Goal: Task Accomplishment & Management: Manage account settings

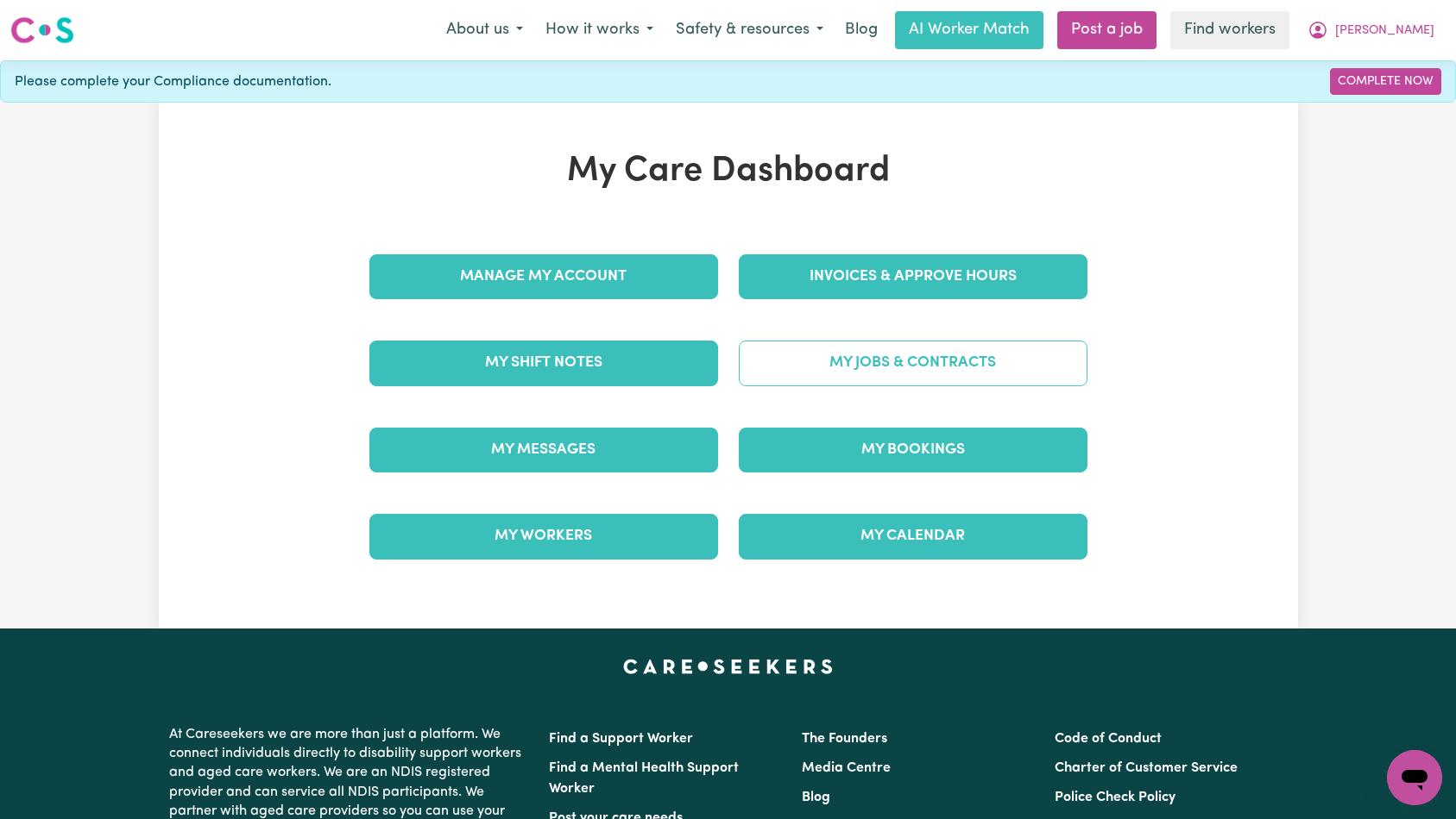
click at [840, 378] on link "My Jobs & Contracts" at bounding box center [913, 364] width 349 height 45
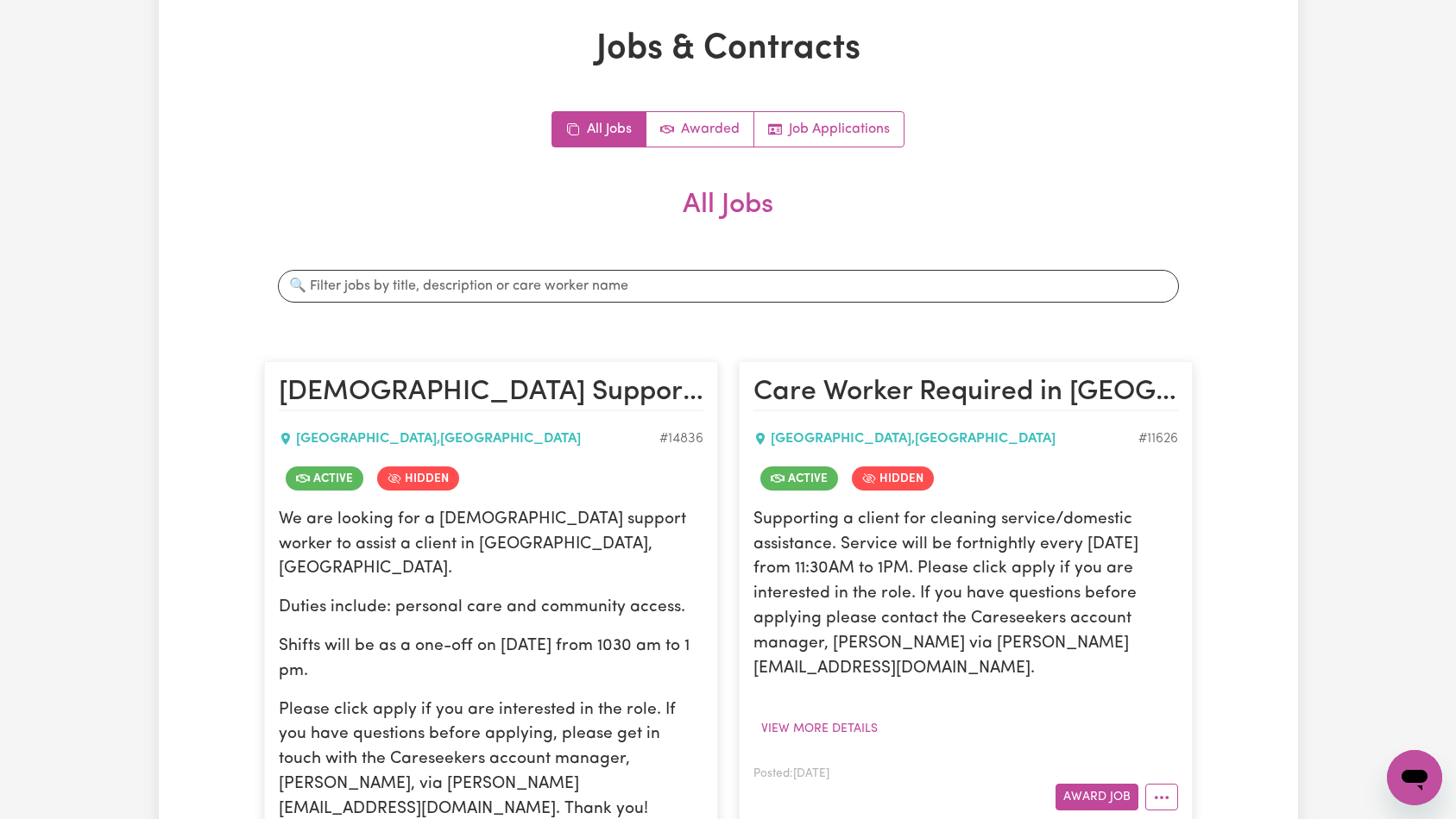
scroll to position [435, 0]
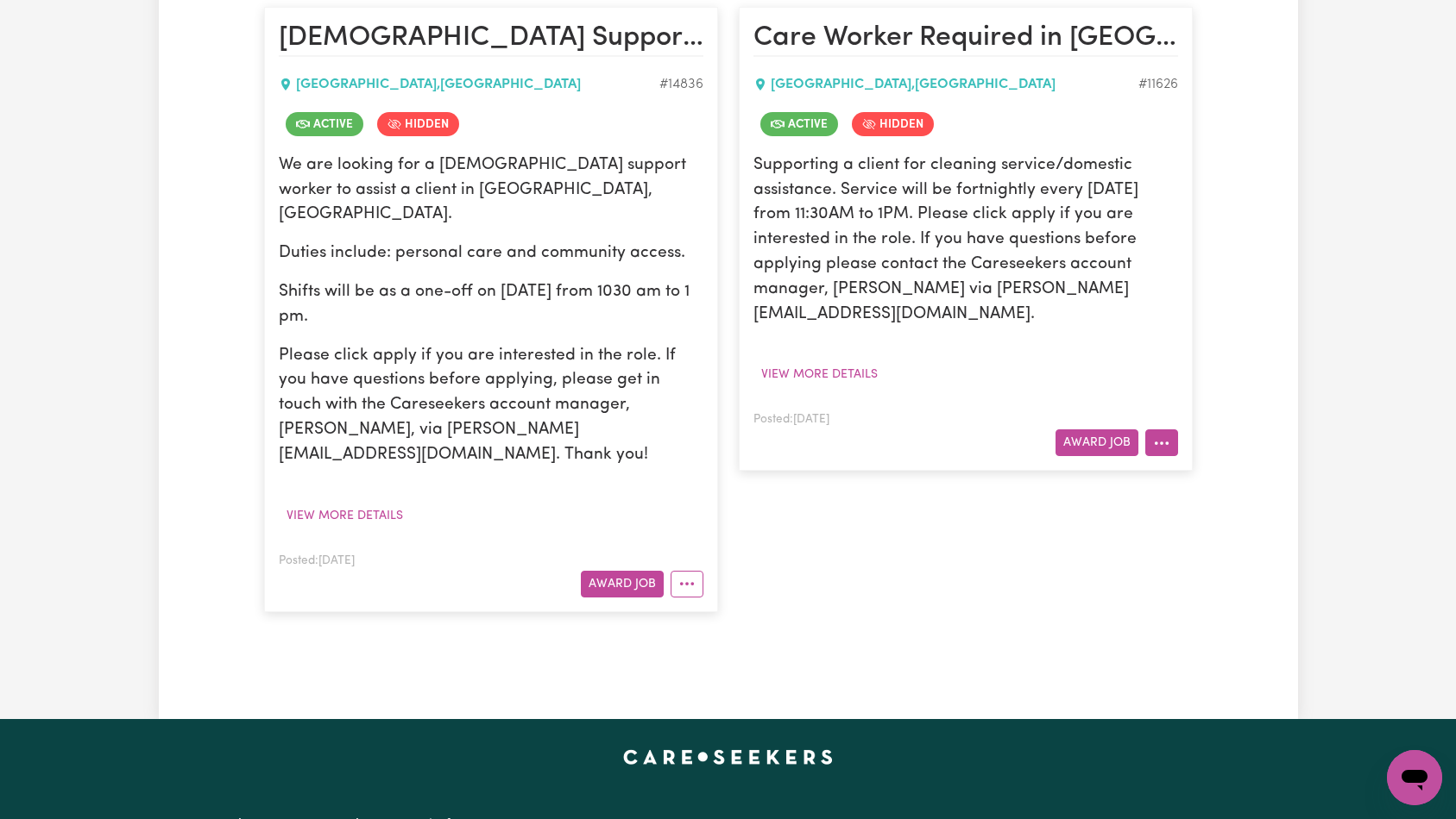
click at [1155, 441] on circle "More options" at bounding box center [1156, 443] width 4 height 4
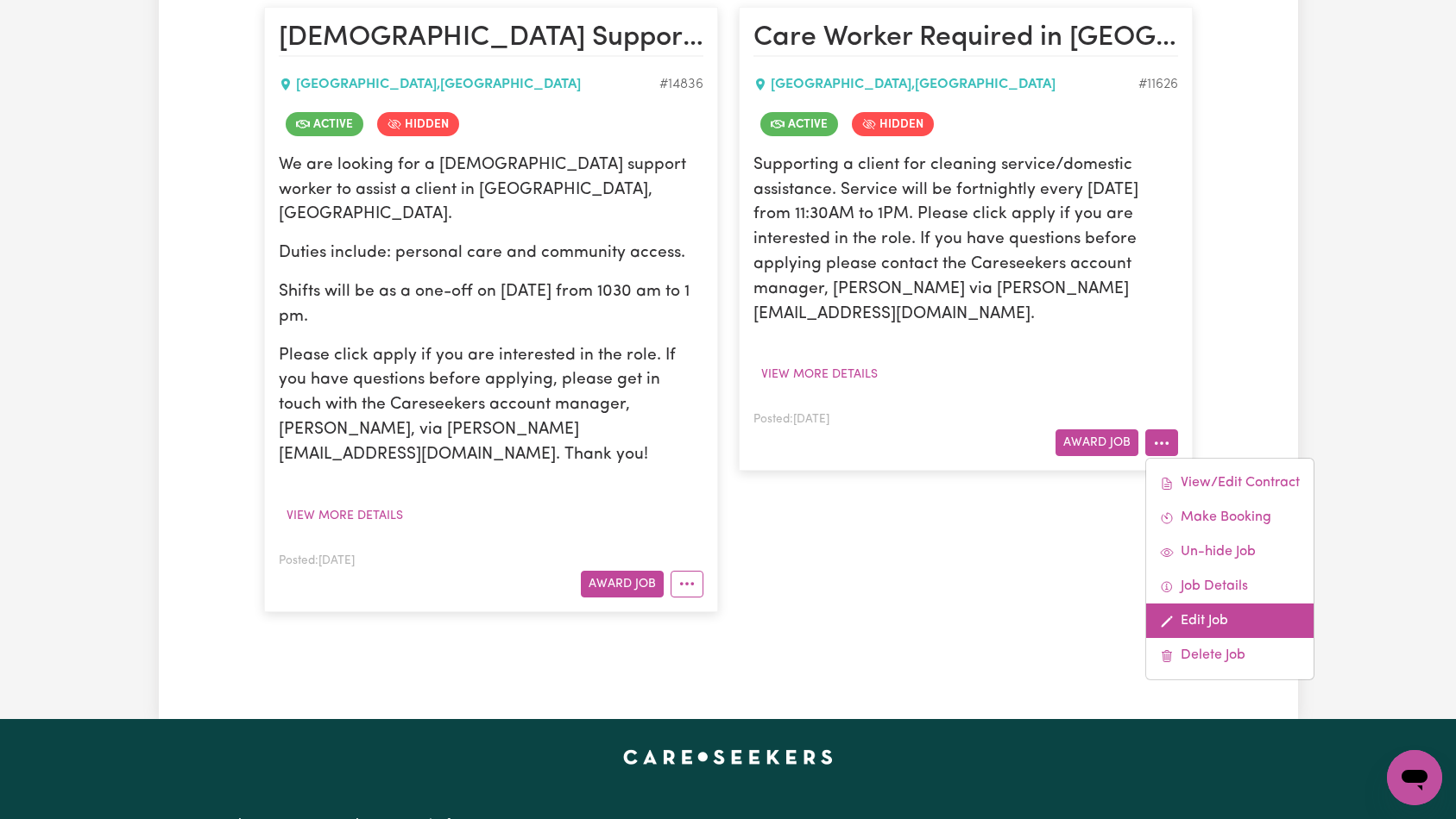
click at [1208, 603] on link "Edit Job" at bounding box center [1229, 620] width 168 height 35
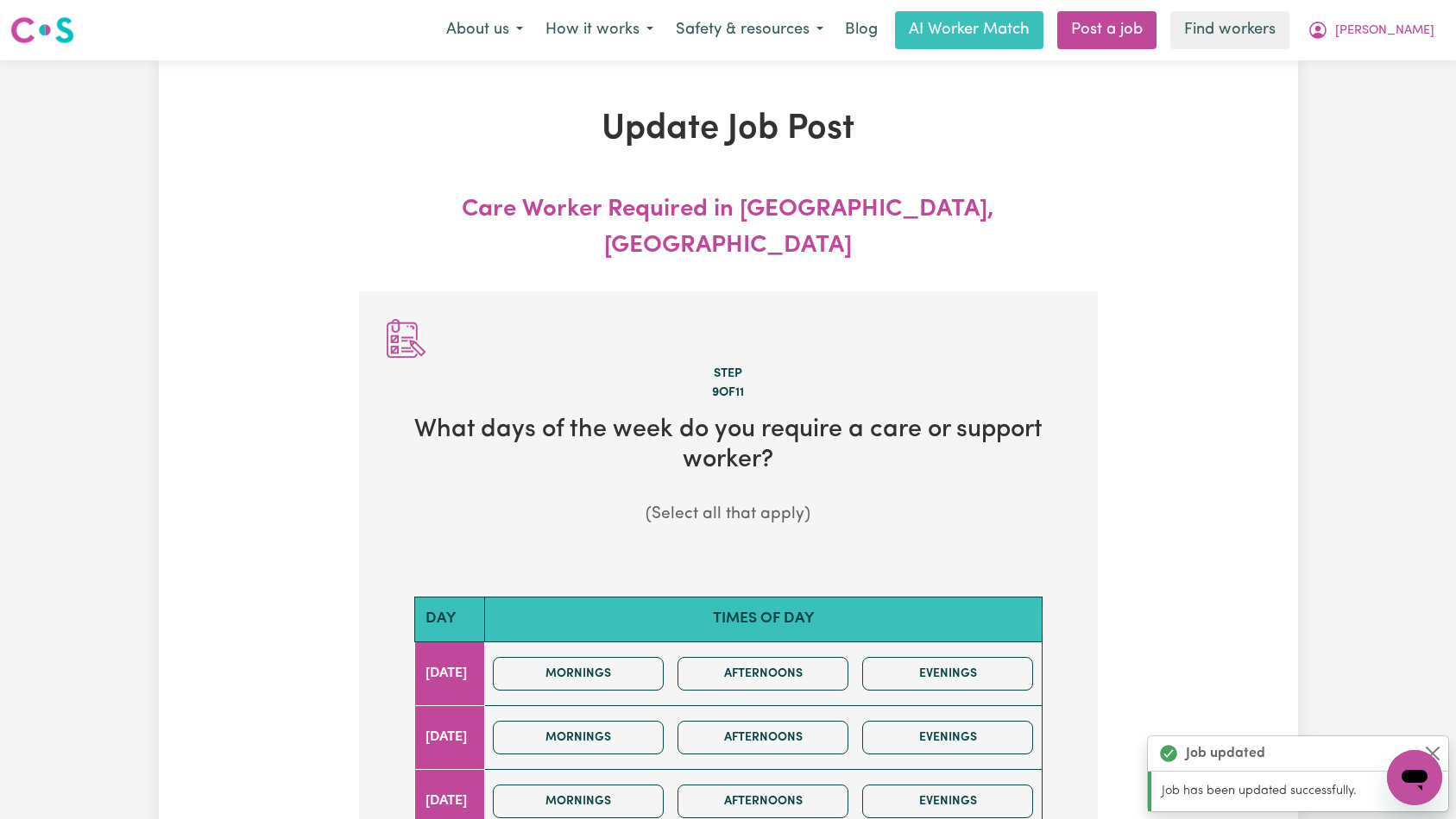
scroll to position [490, 0]
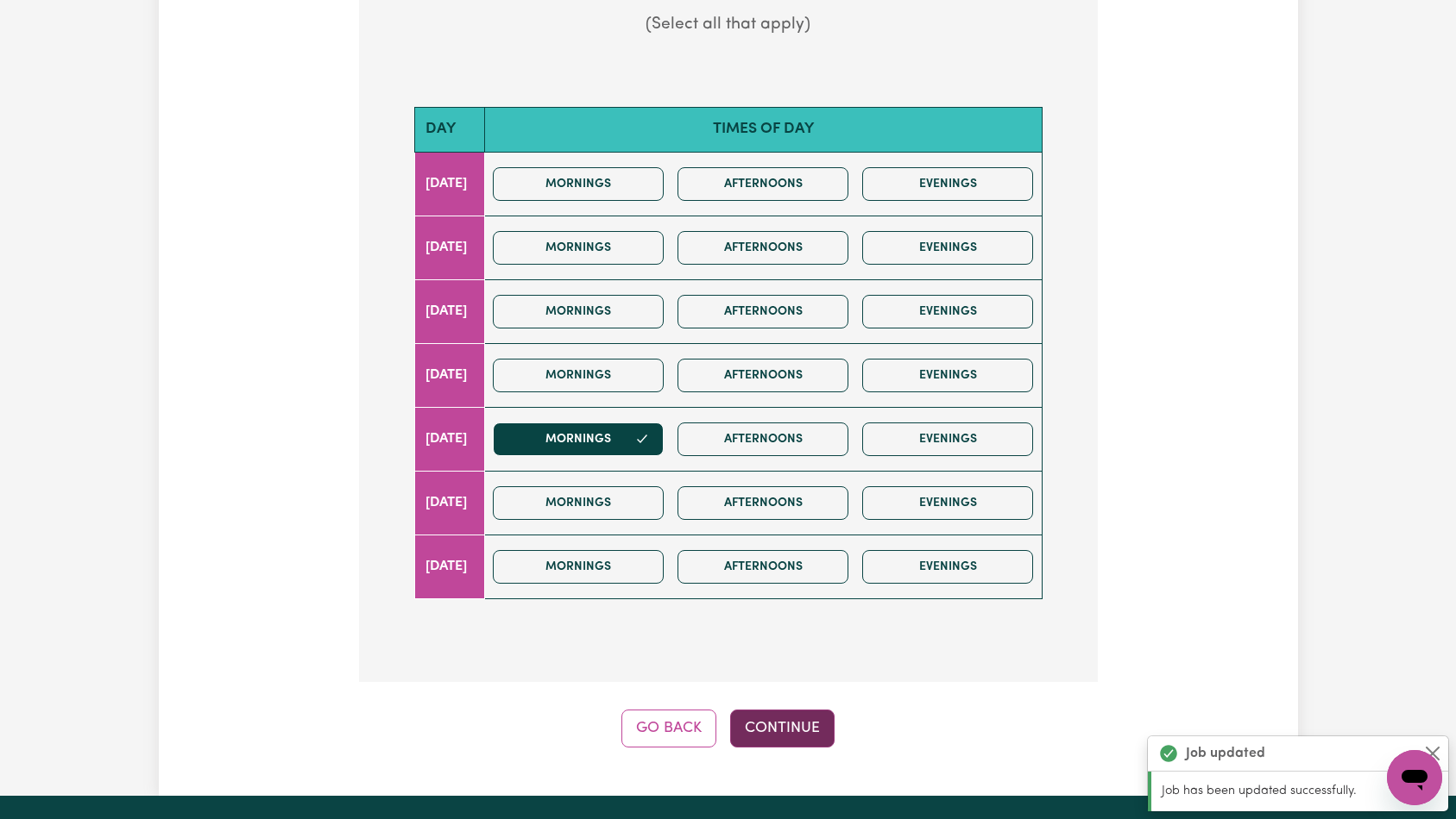
click at [786, 709] on button "Continue" at bounding box center [782, 728] width 104 height 37
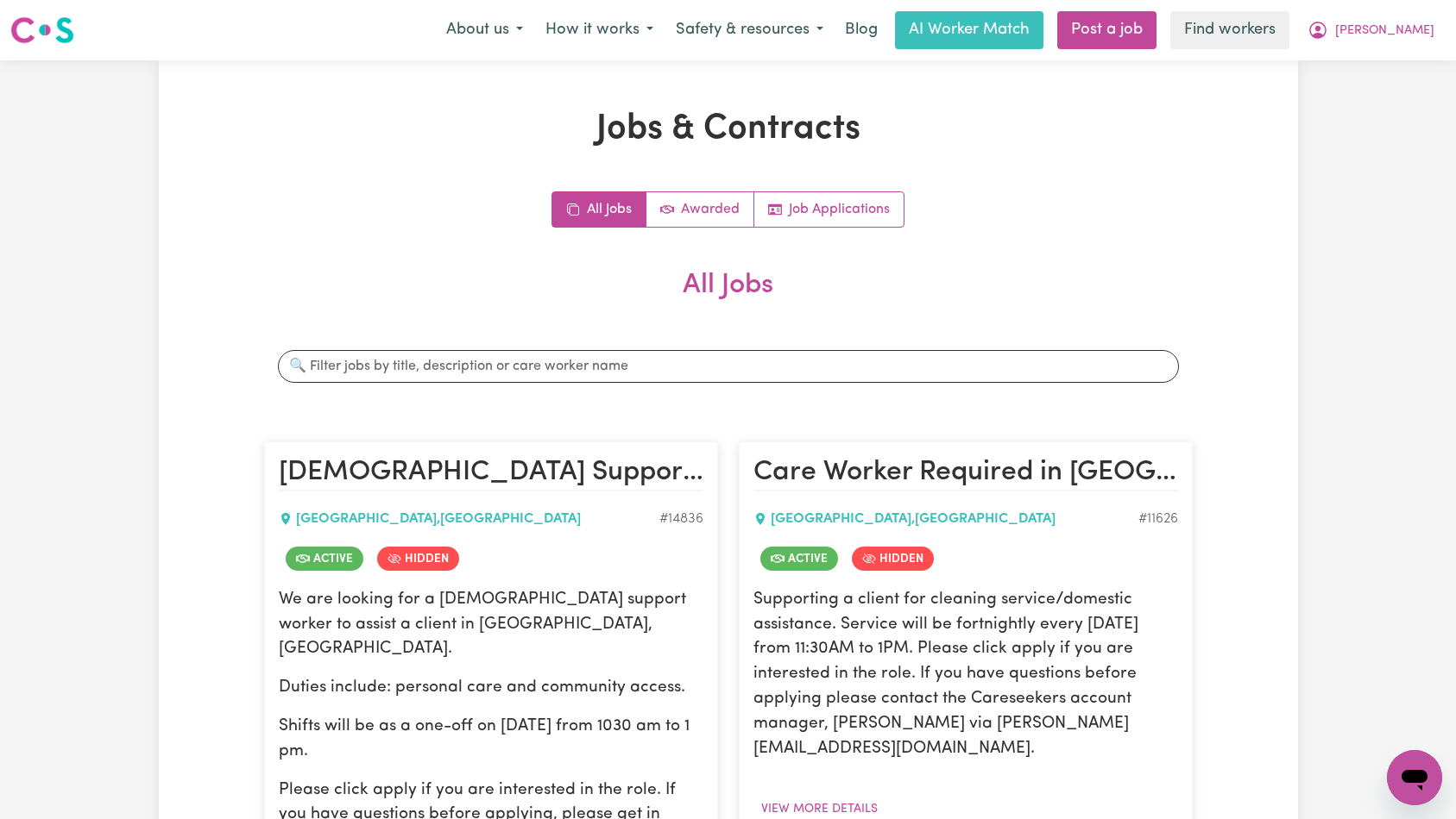
scroll to position [384, 0]
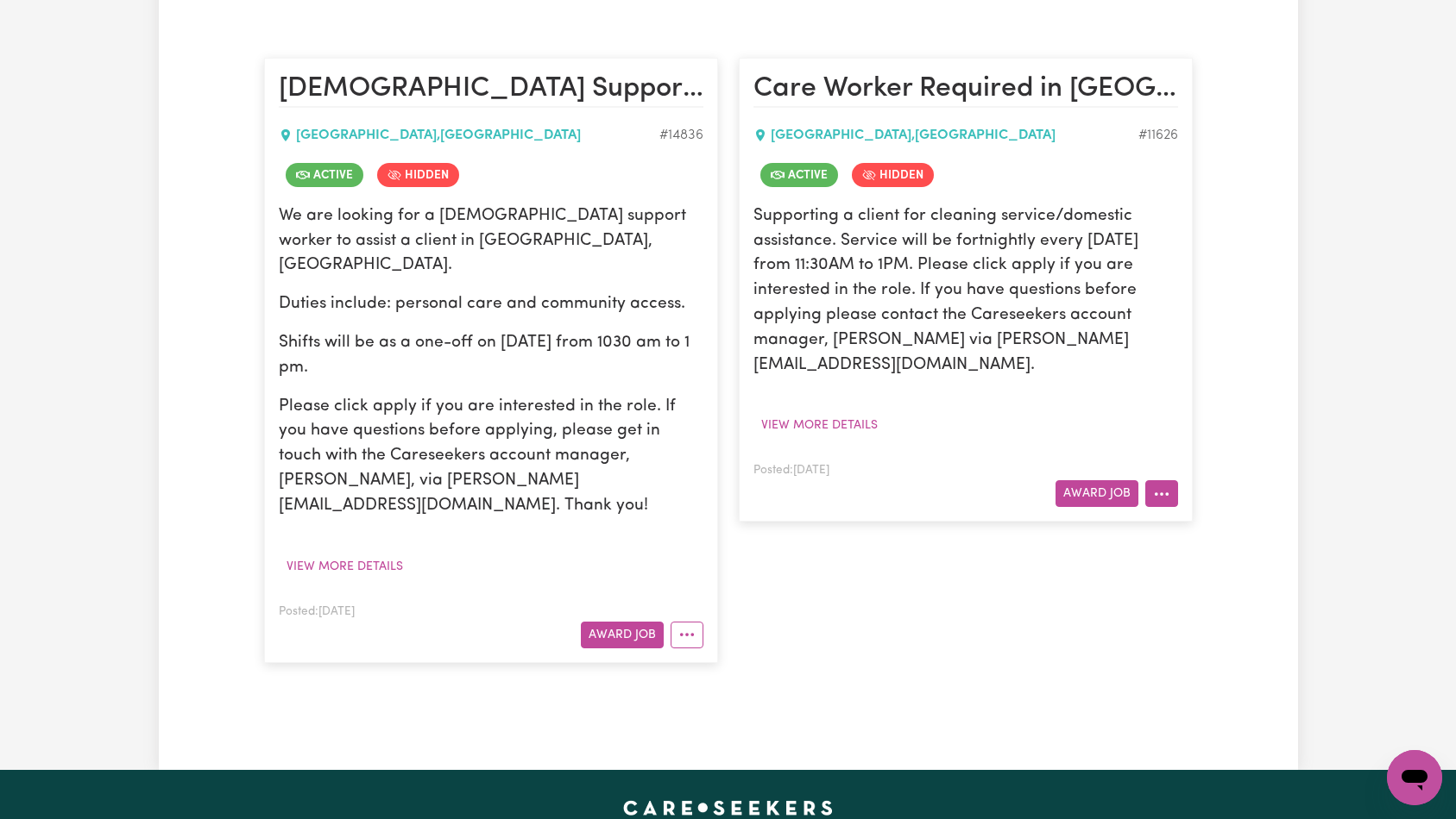
click at [1165, 481] on button "More options" at bounding box center [1161, 494] width 33 height 27
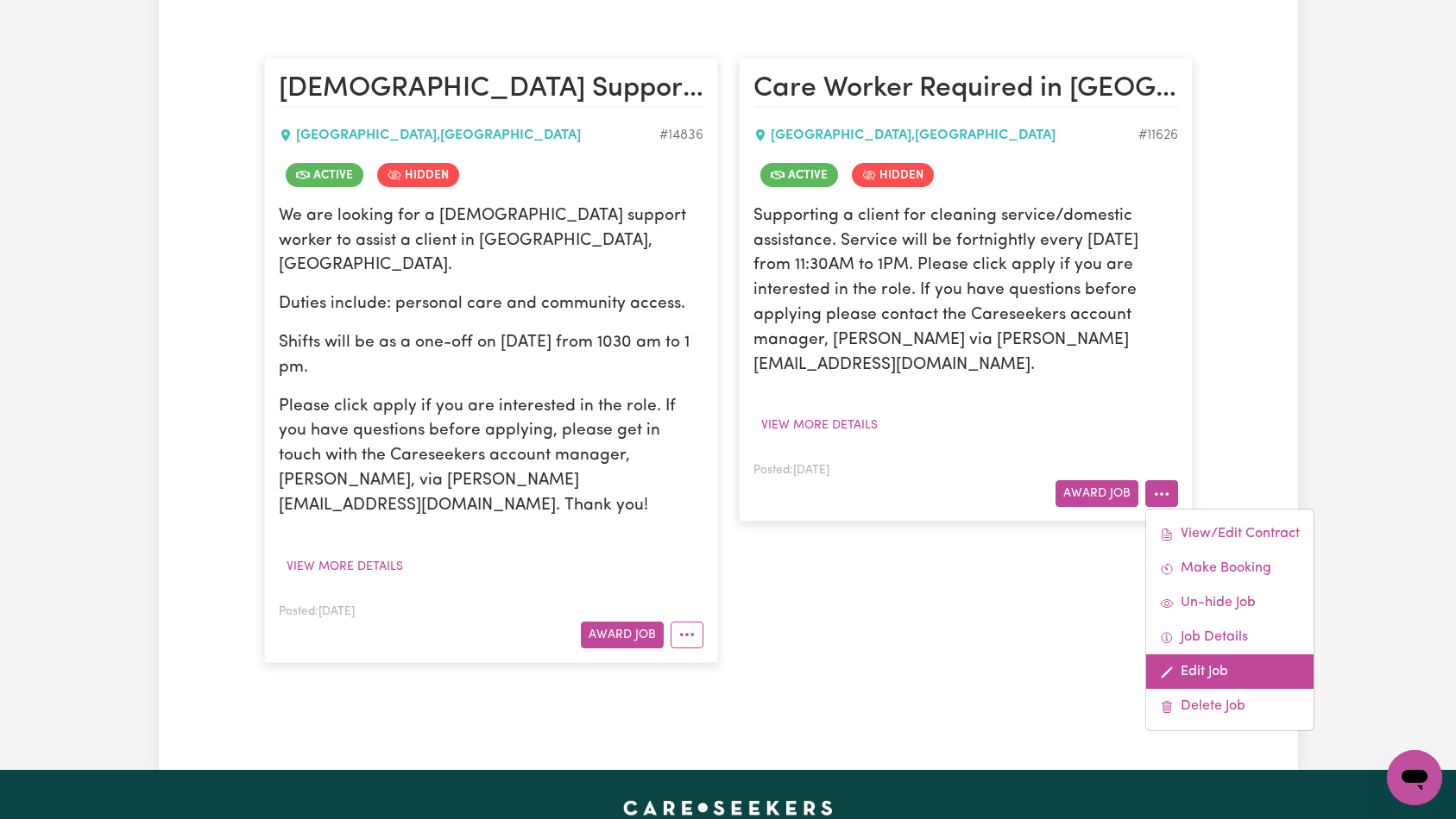
click at [1201, 655] on link "Edit Job" at bounding box center [1229, 672] width 168 height 35
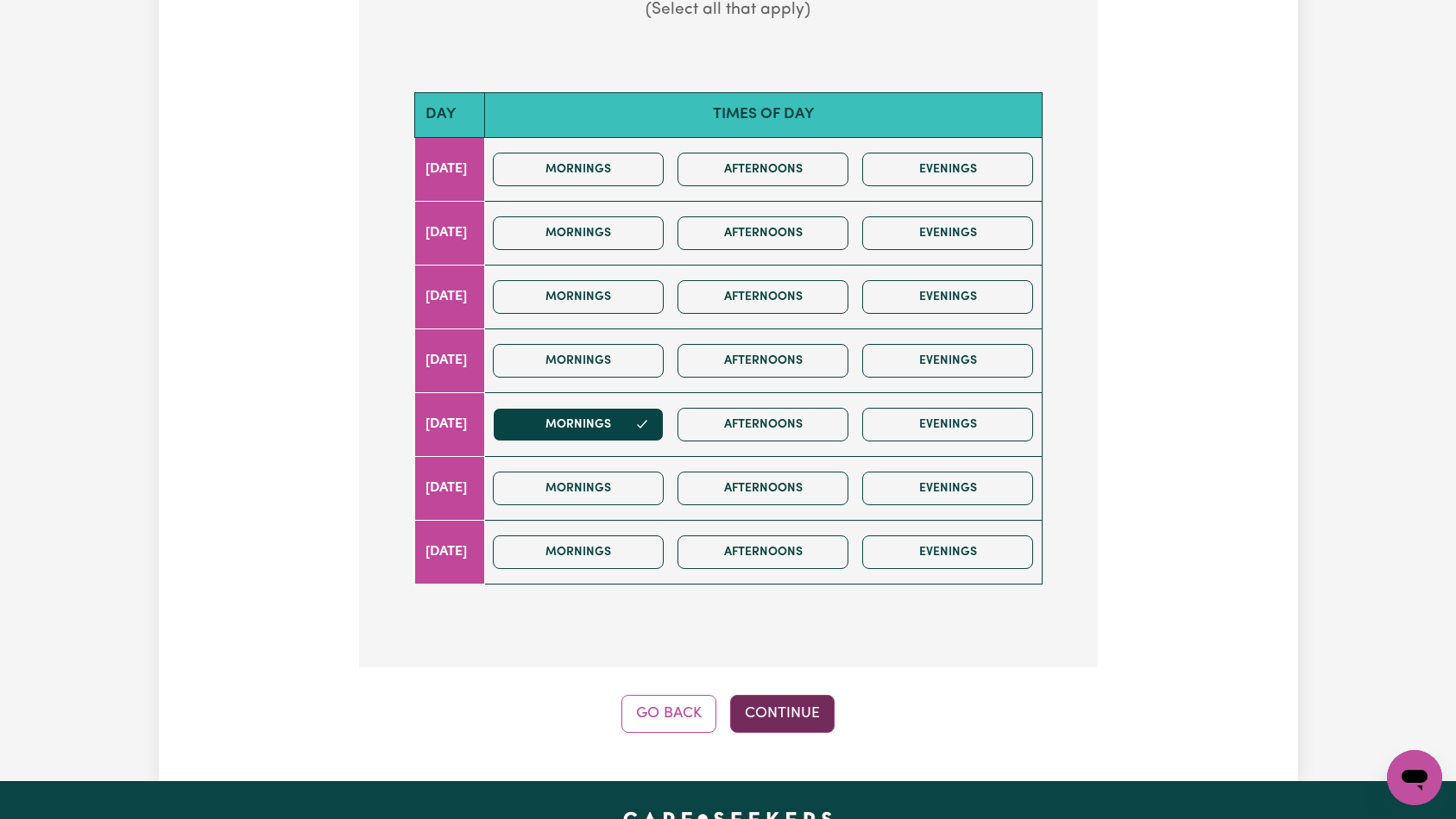
click at [782, 695] on button "Continue" at bounding box center [782, 714] width 104 height 37
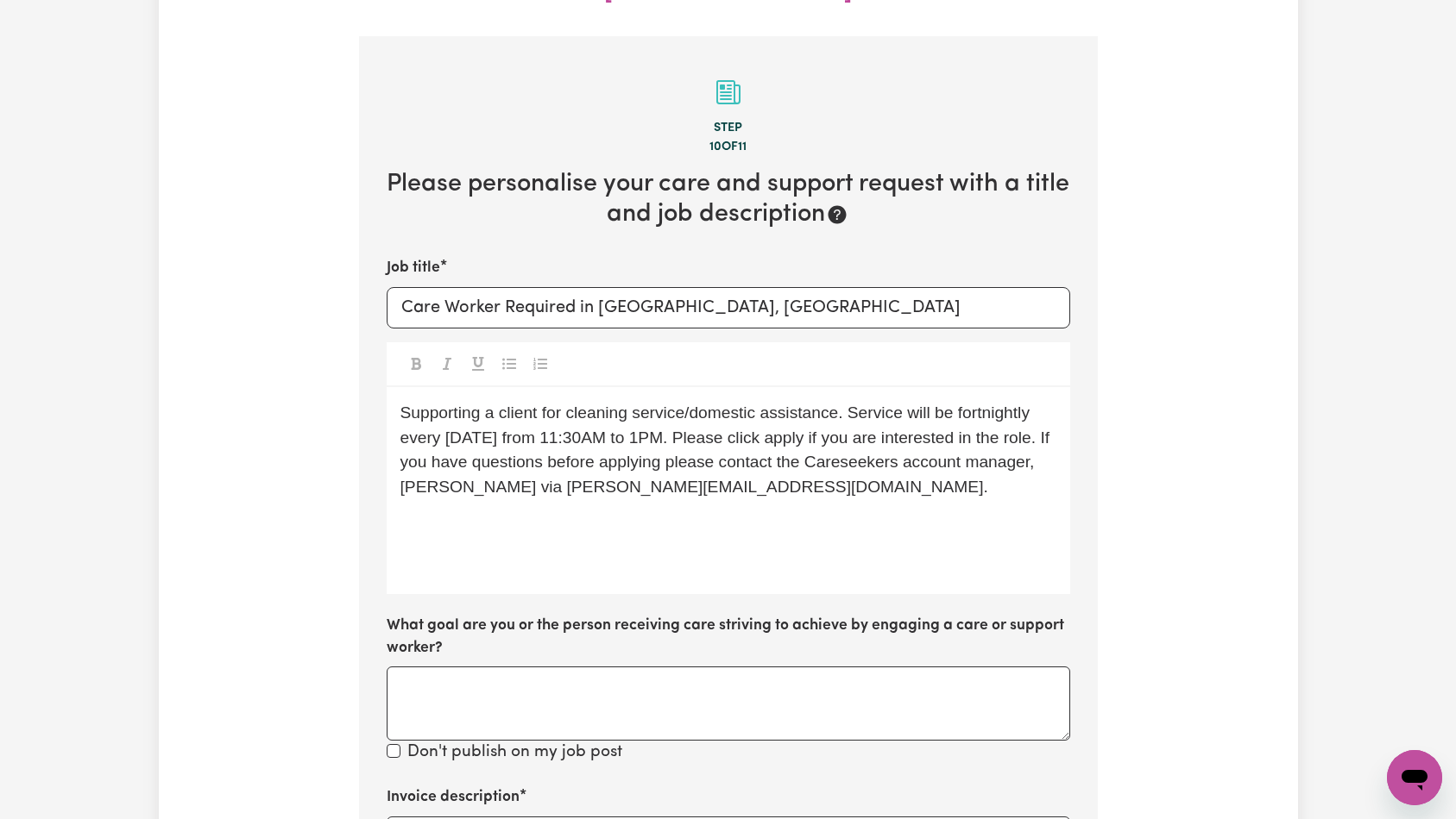
scroll to position [719, 0]
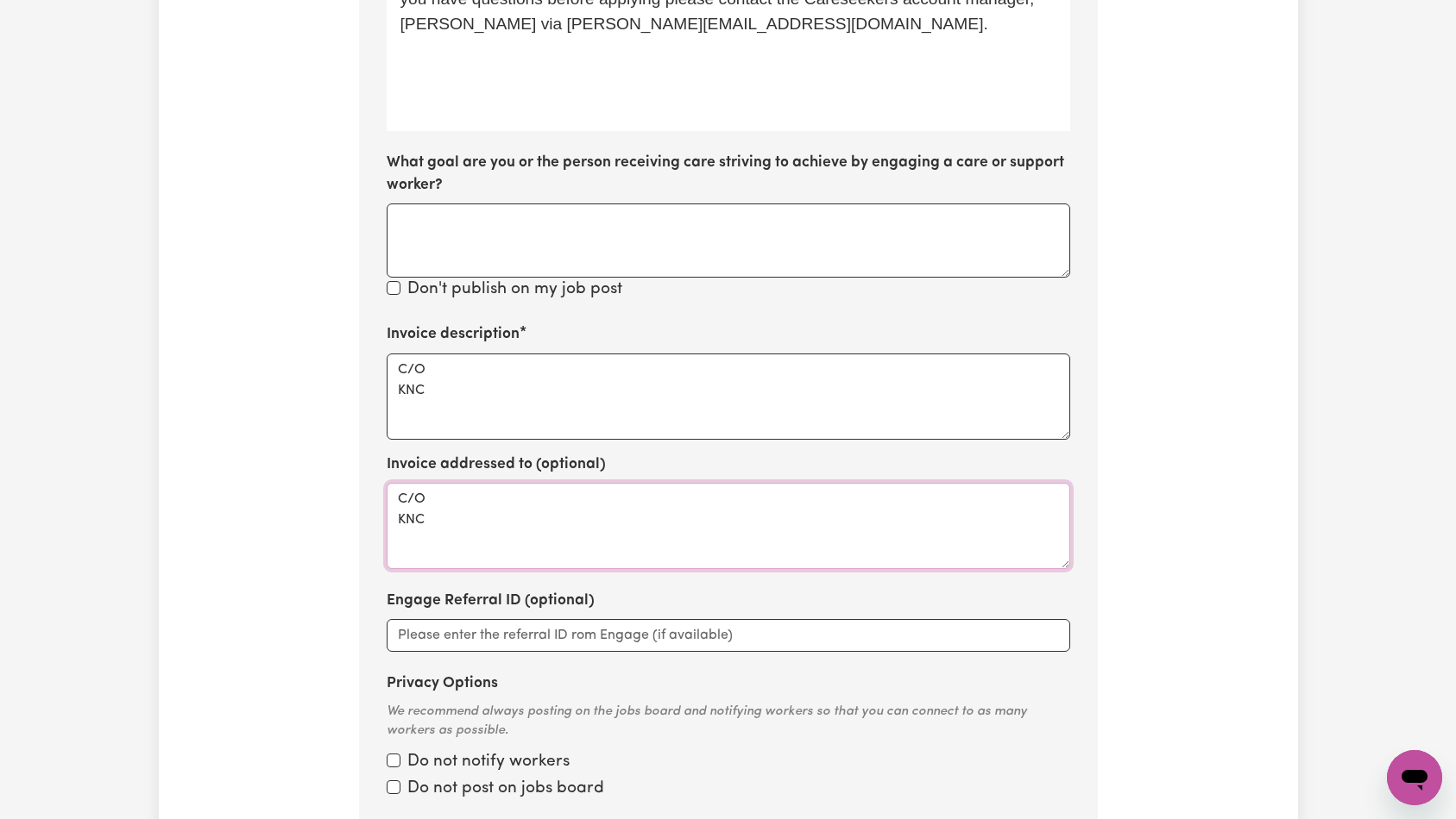
click at [690, 493] on textarea "C/O KNC" at bounding box center [728, 526] width 683 height 86
click at [680, 373] on textarea "C/O KNC" at bounding box center [728, 396] width 683 height 86
paste textarea "Domestic support and Social Support"
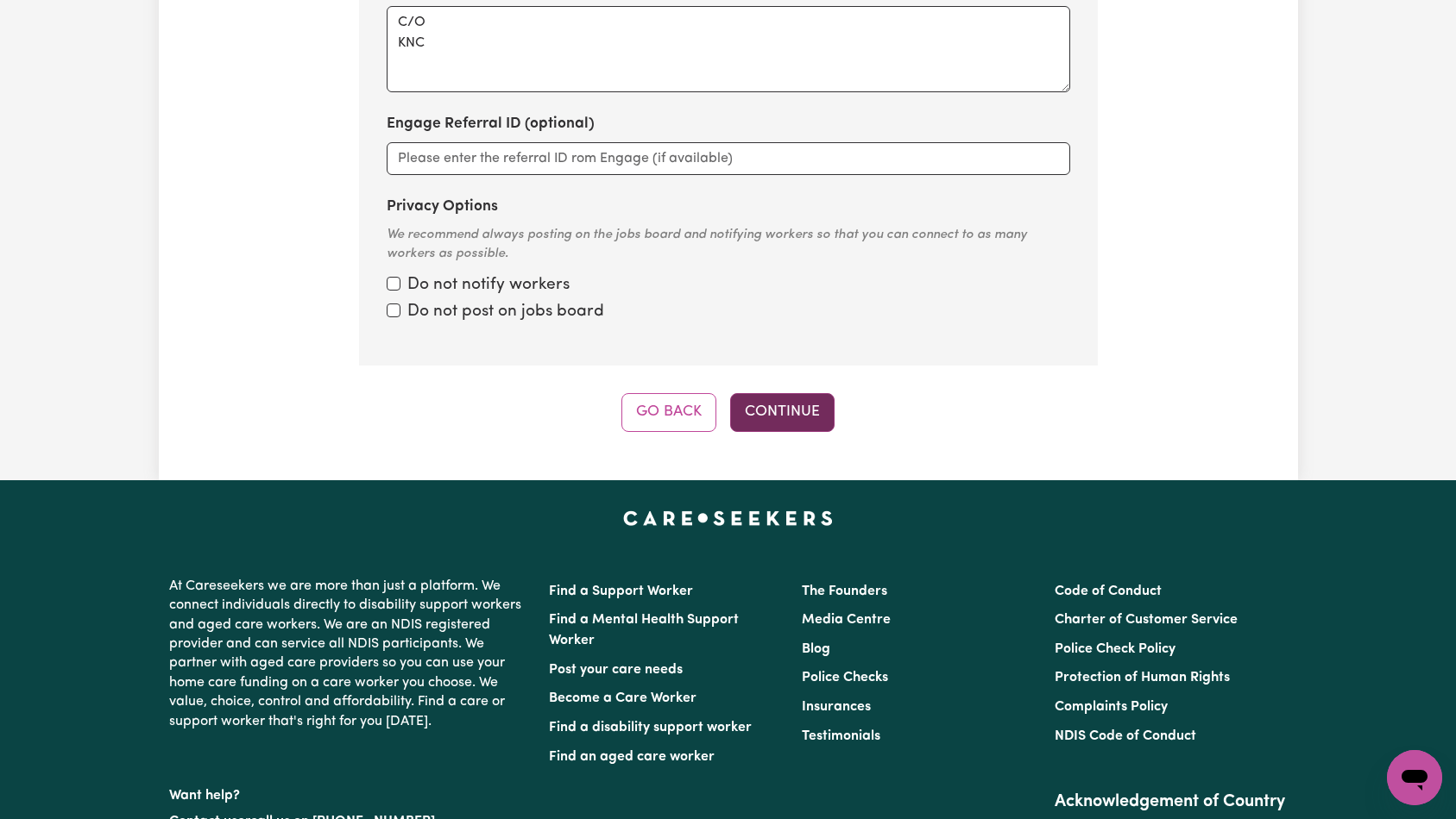
type textarea "Domestic support and Social Support"
click at [786, 394] on button "Continue" at bounding box center [782, 412] width 104 height 37
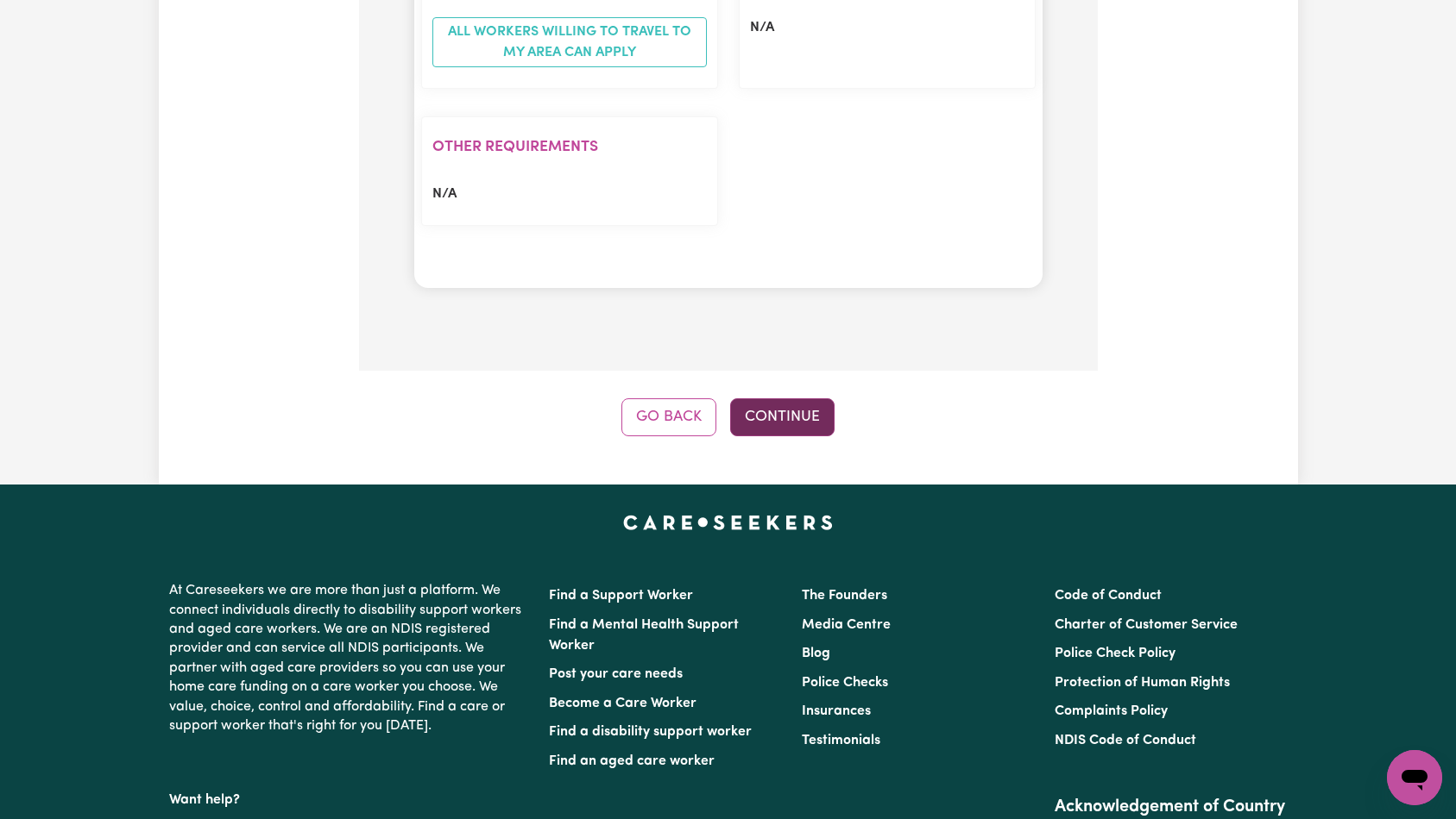
click at [786, 398] on button "Continue" at bounding box center [782, 417] width 104 height 37
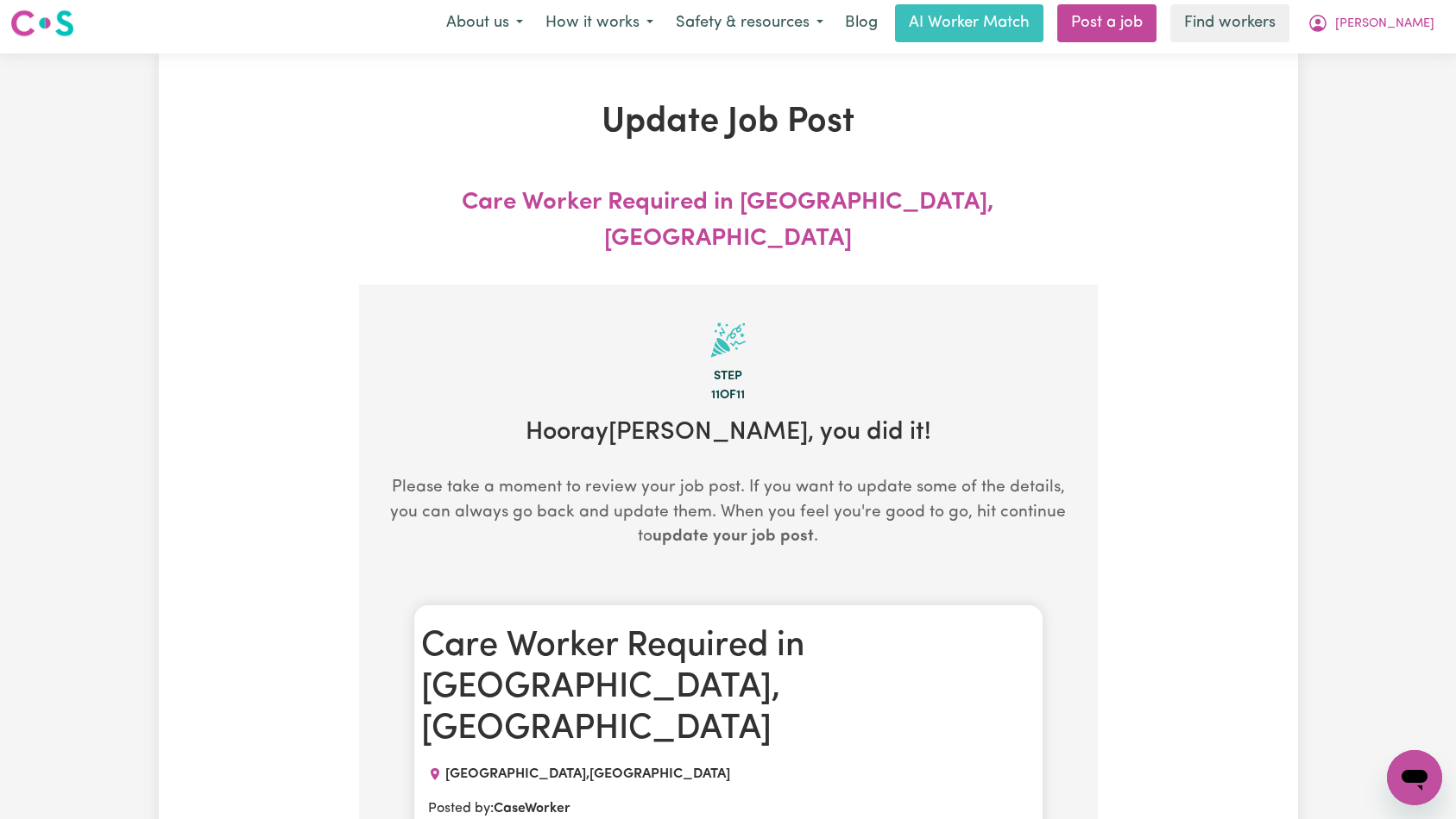
scroll to position [0, 0]
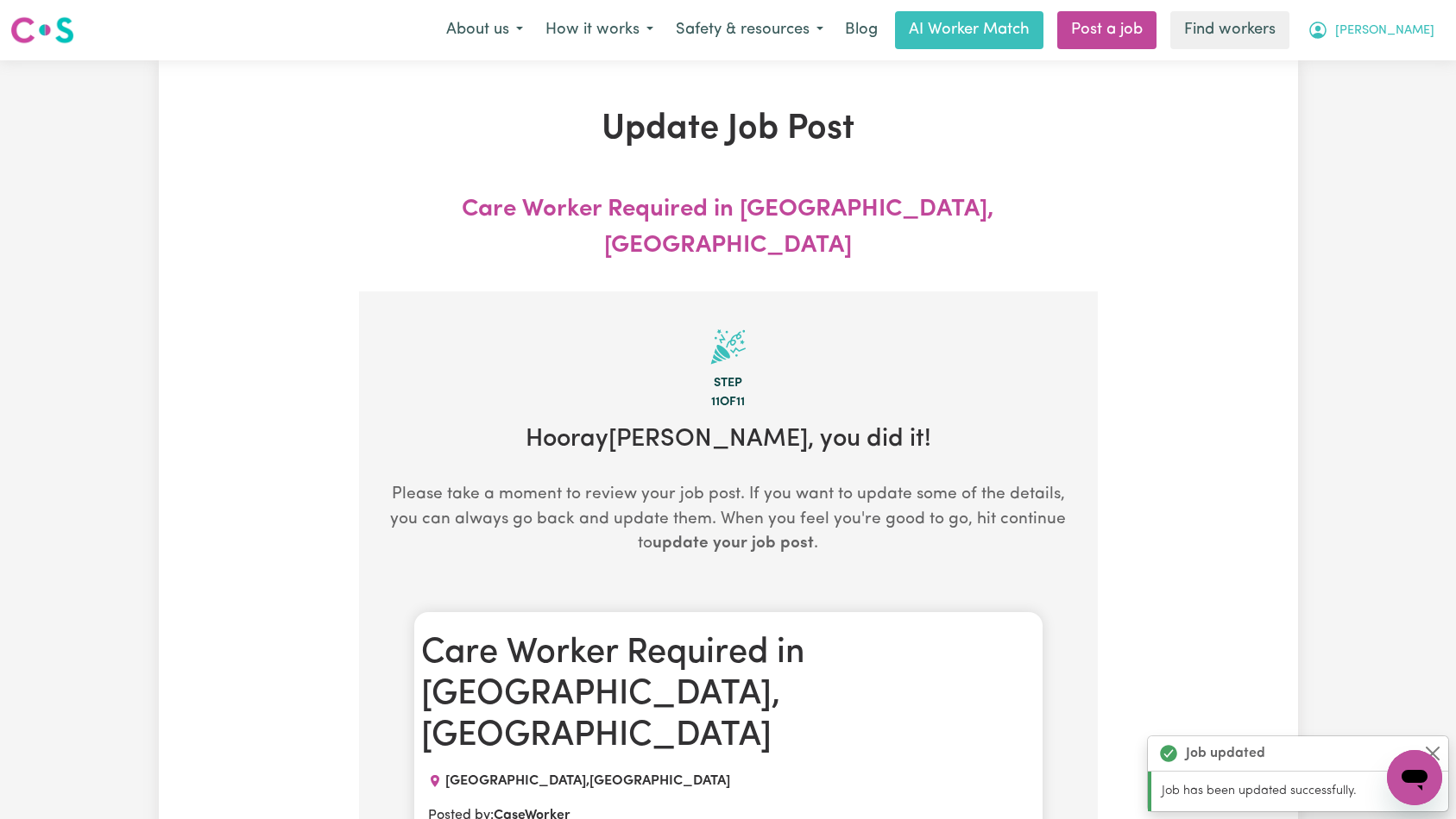
click at [1397, 28] on span "[PERSON_NAME]" at bounding box center [1385, 31] width 99 height 19
click at [1400, 56] on link "My Dashboard" at bounding box center [1375, 67] width 136 height 33
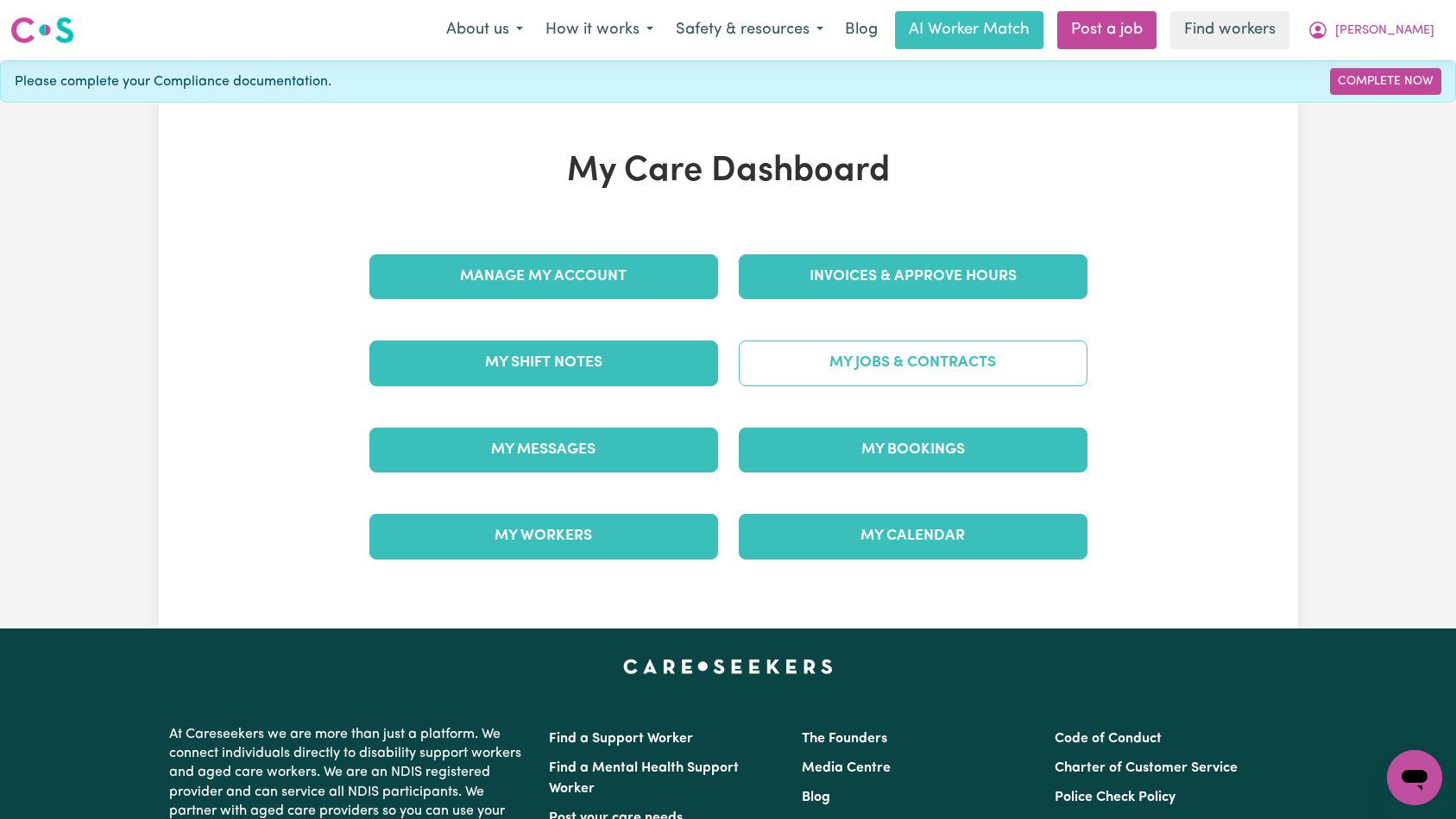
click at [1015, 342] on link "My Jobs & Contracts" at bounding box center [913, 364] width 349 height 45
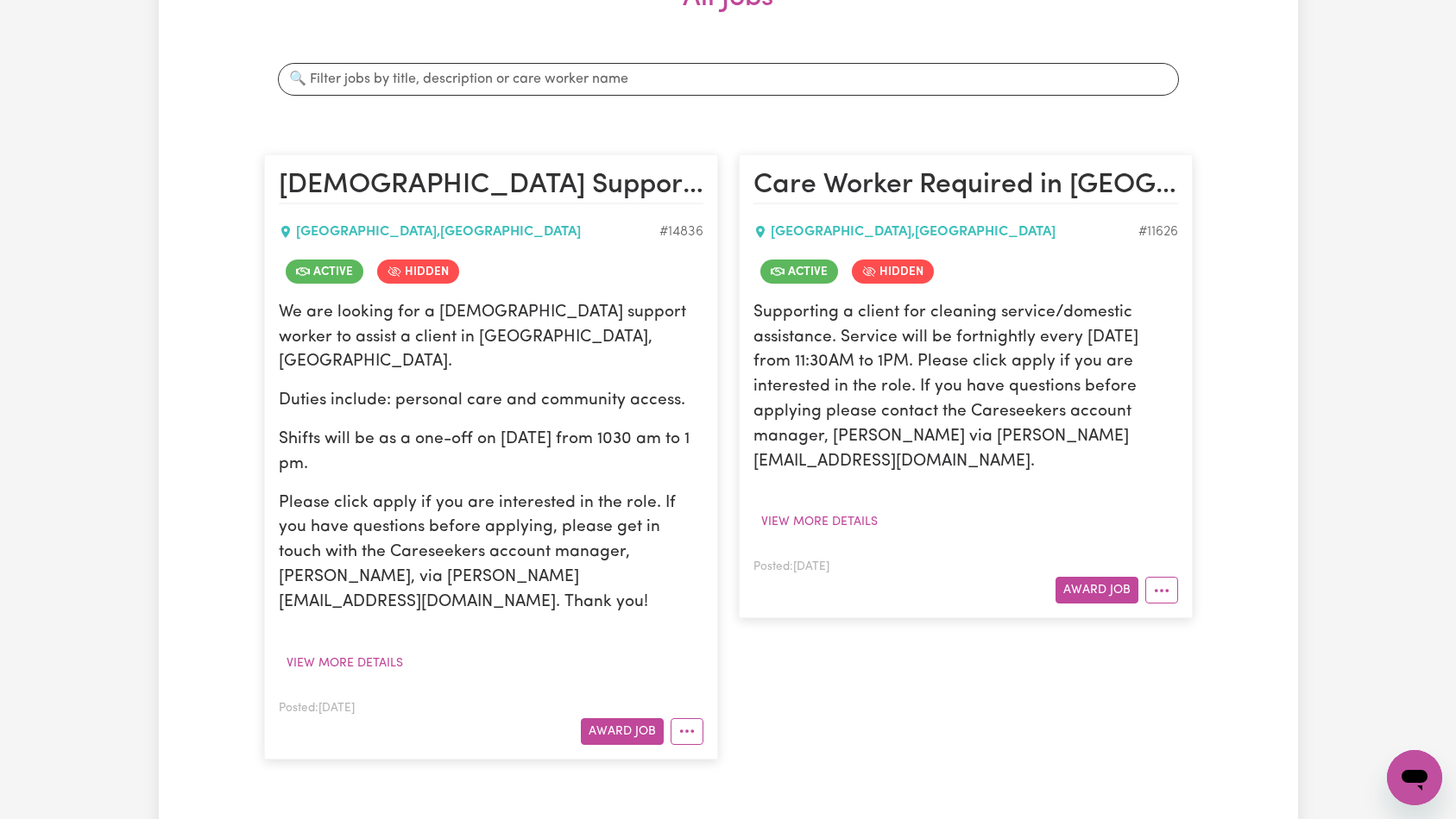
scroll to position [200, 0]
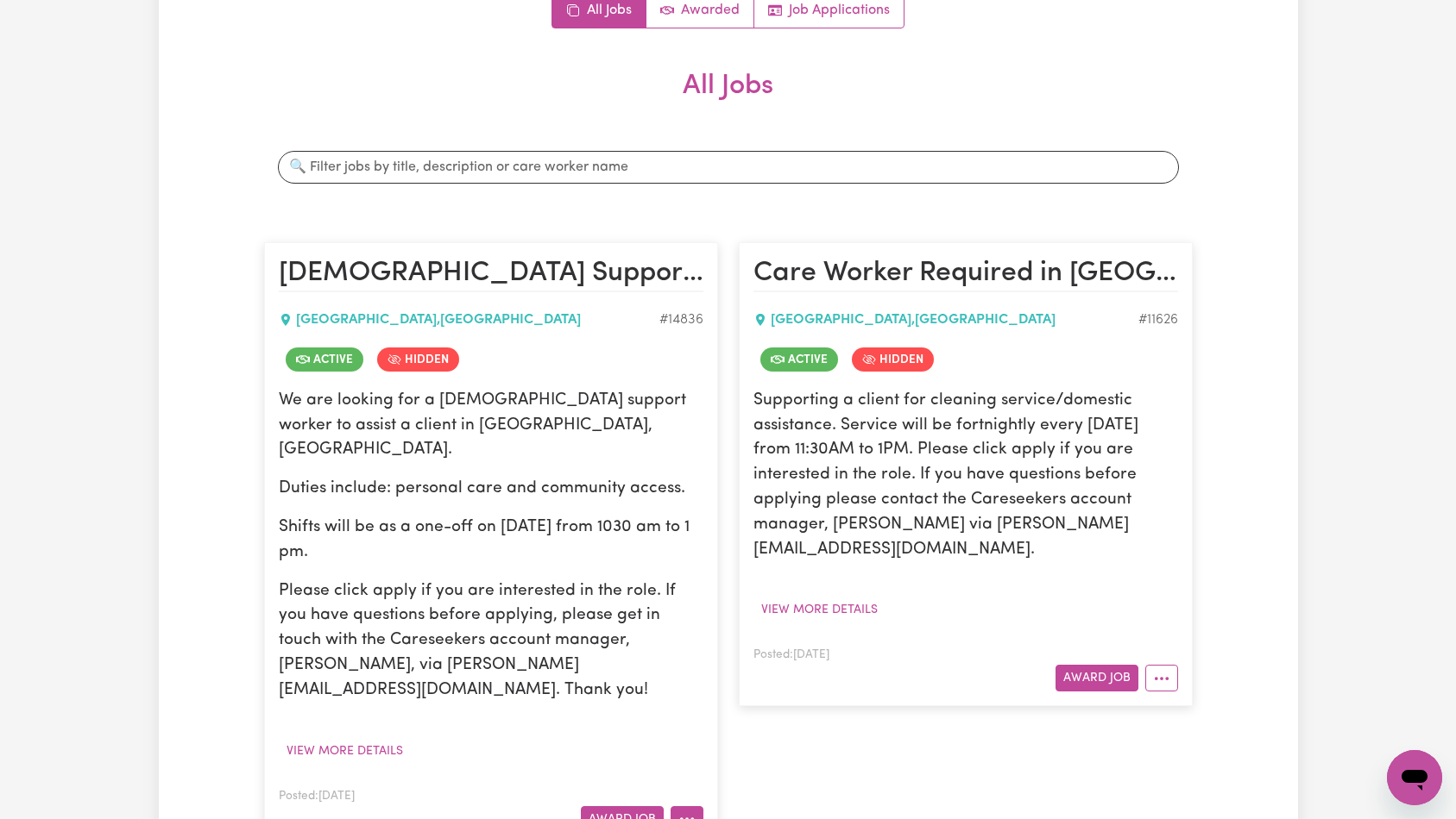
click at [694, 811] on icon "More options" at bounding box center [686, 819] width 17 height 17
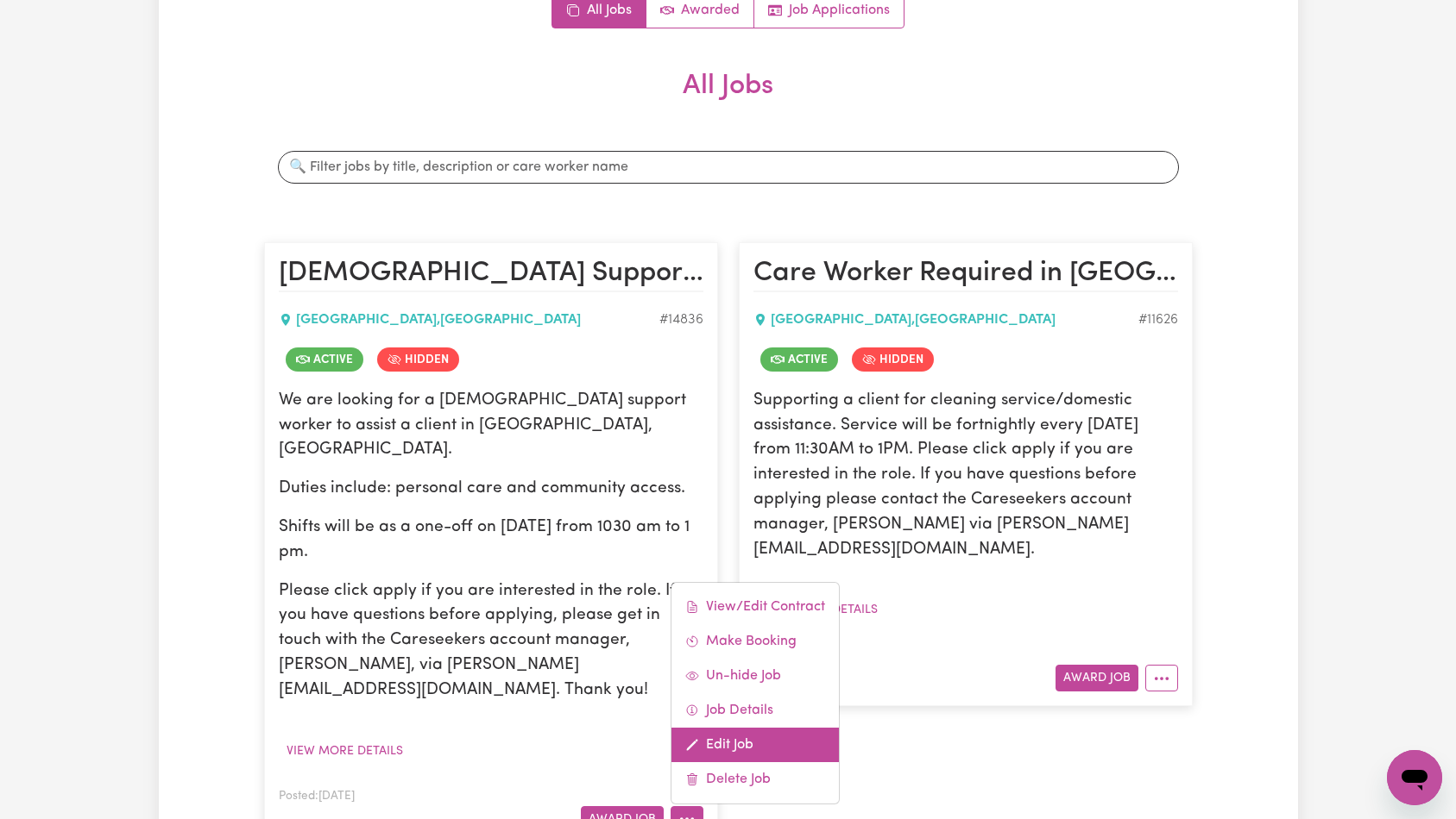
click at [747, 728] on link "Edit Job" at bounding box center [755, 745] width 168 height 35
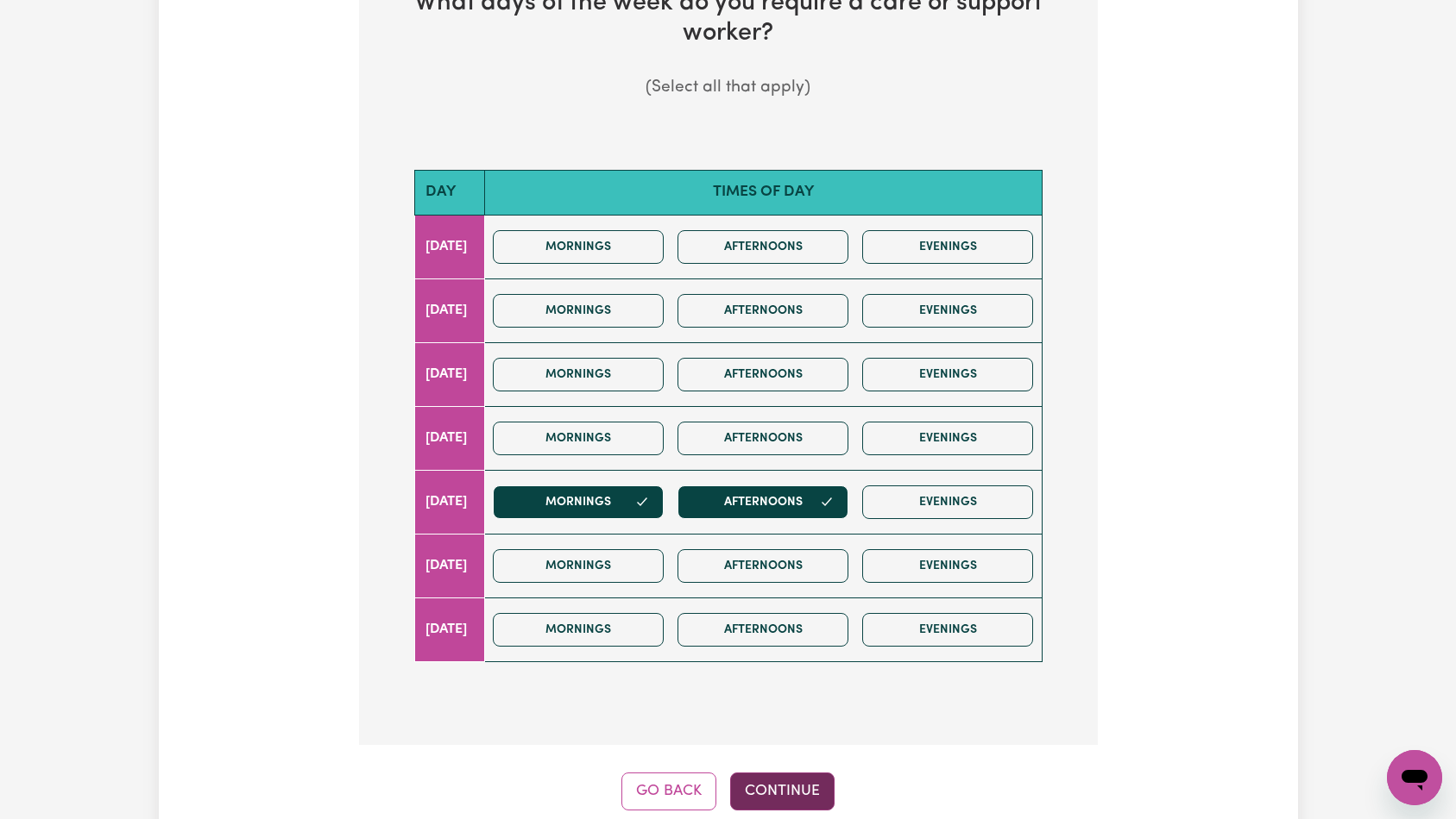
click at [781, 773] on button "Continue" at bounding box center [782, 792] width 104 height 37
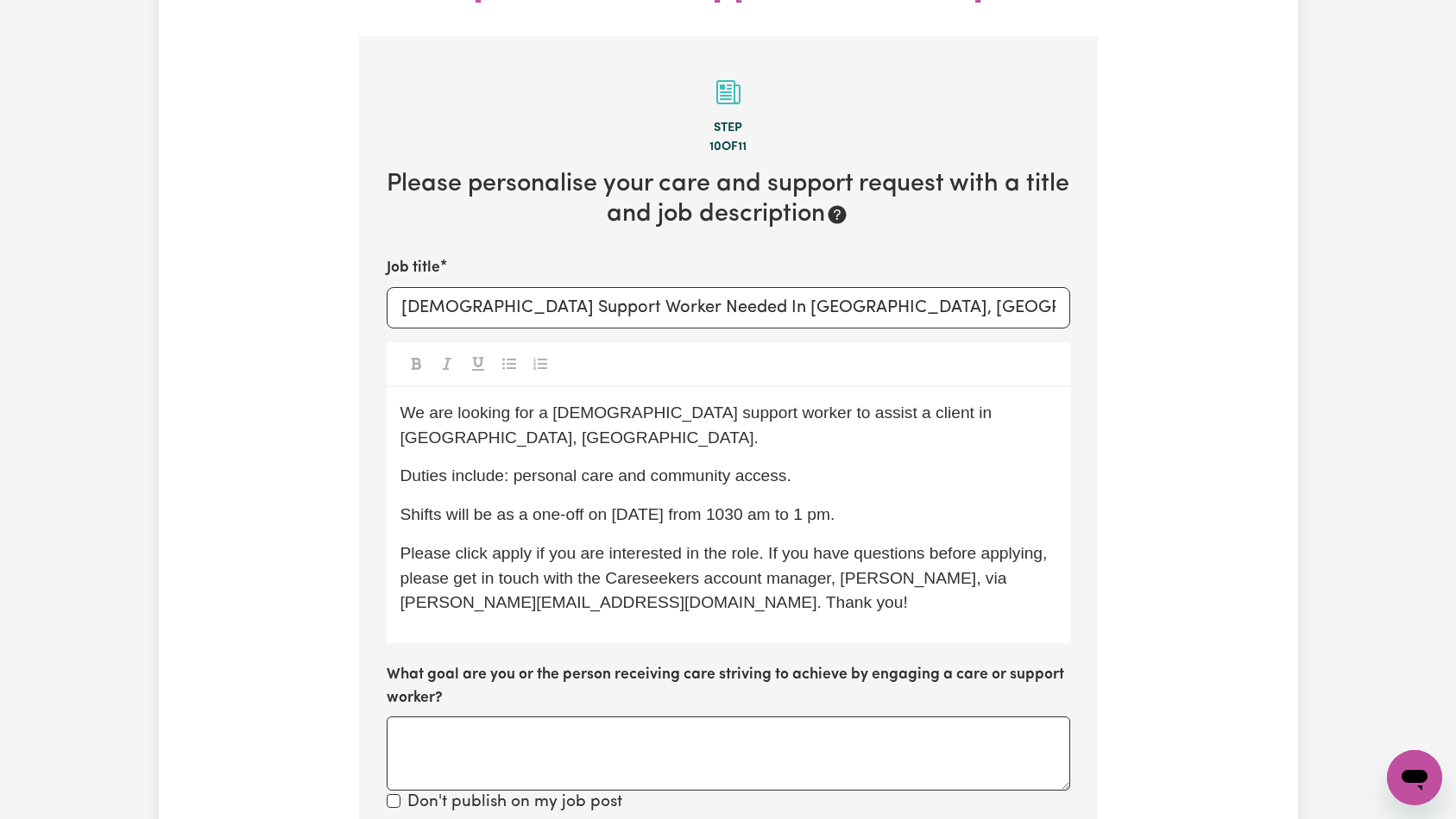
scroll to position [593, 0]
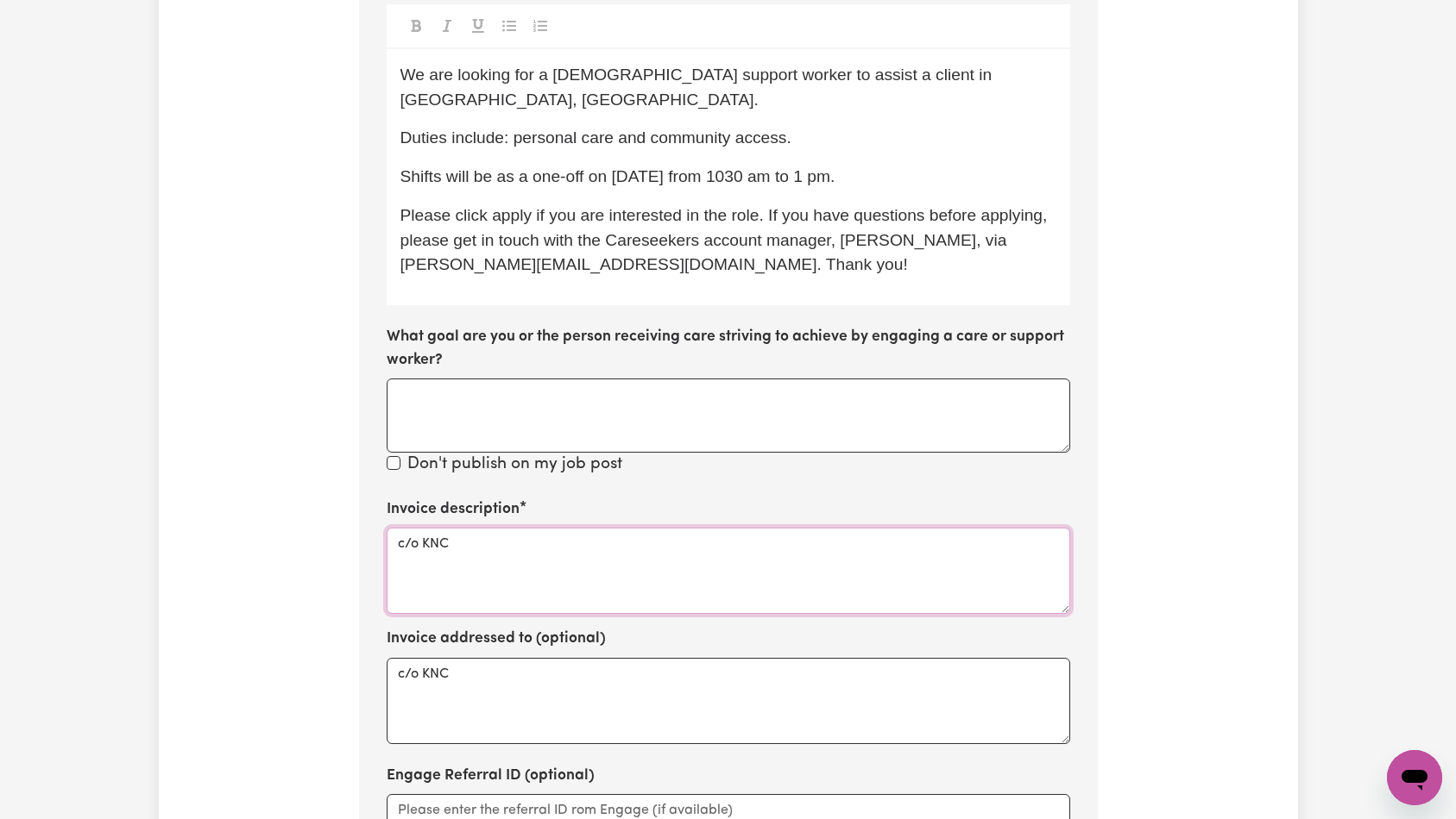
click at [623, 537] on textarea "c/o KNC" at bounding box center [728, 571] width 683 height 86
paste textarea "Domestic support and Social Support"
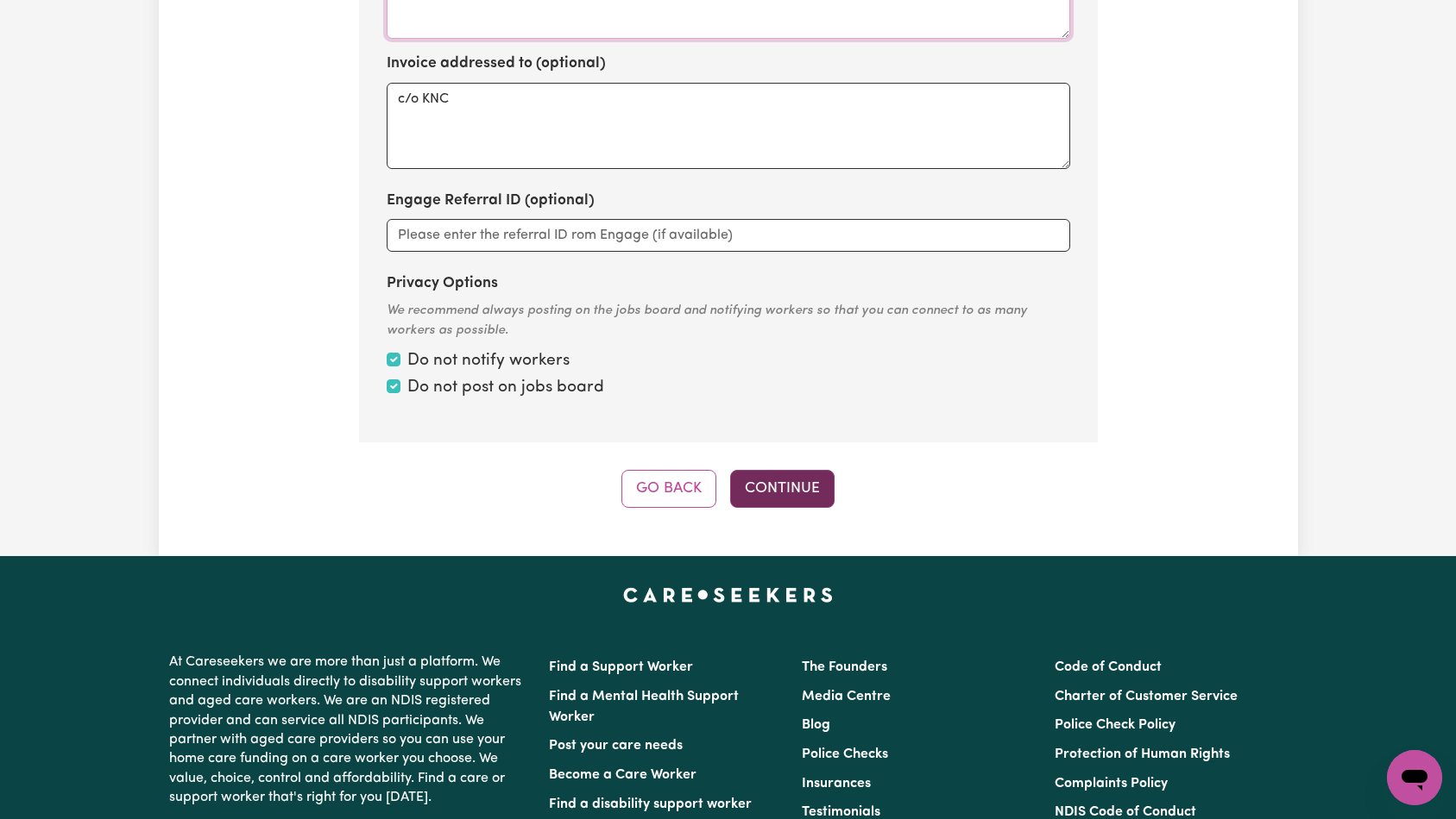
type textarea "Domestic support and Social Support"
click at [801, 470] on button "Continue" at bounding box center [782, 489] width 104 height 37
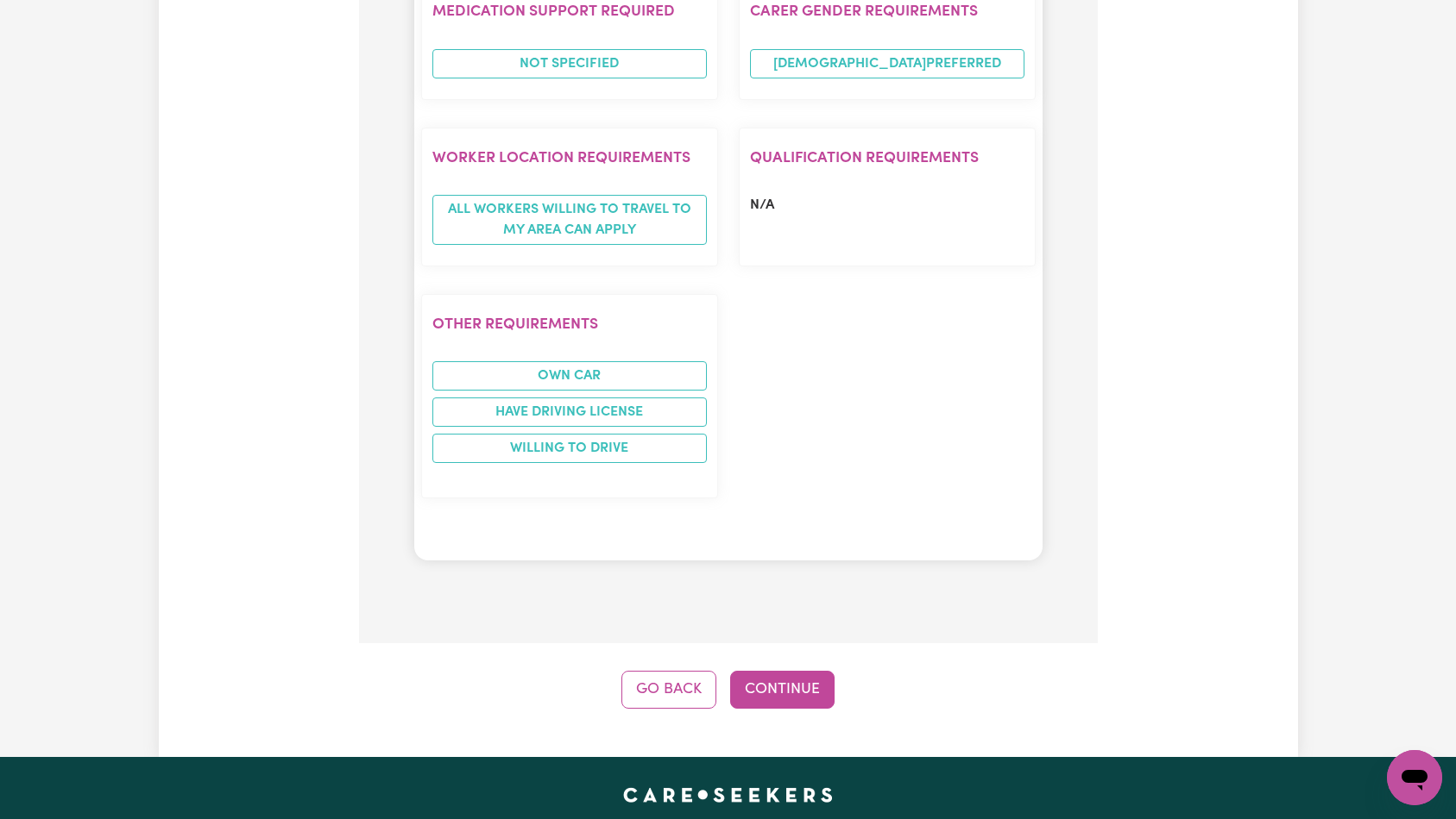
scroll to position [2039, 0]
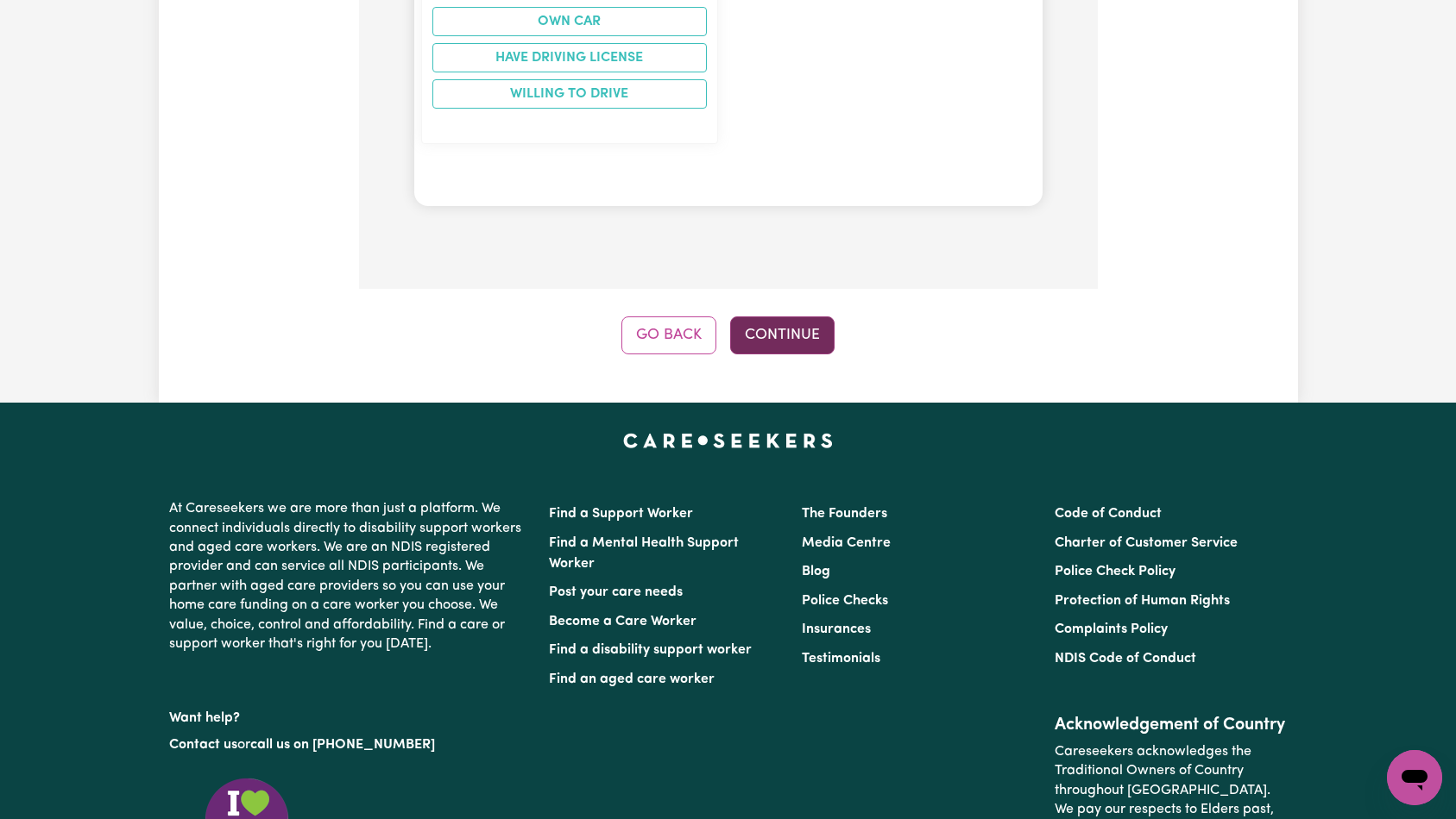
click at [796, 317] on button "Continue" at bounding box center [782, 335] width 104 height 37
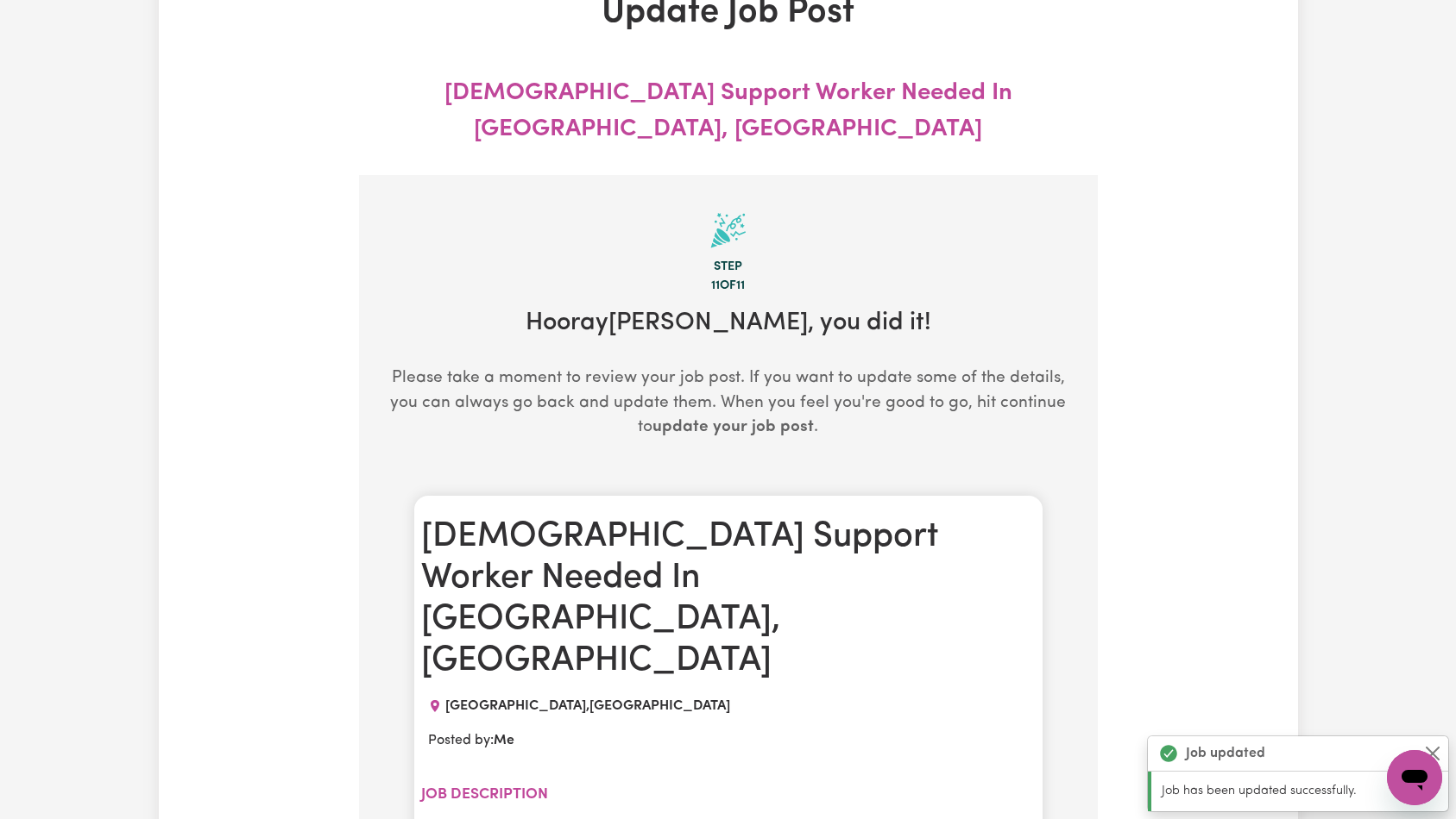
scroll to position [0, 0]
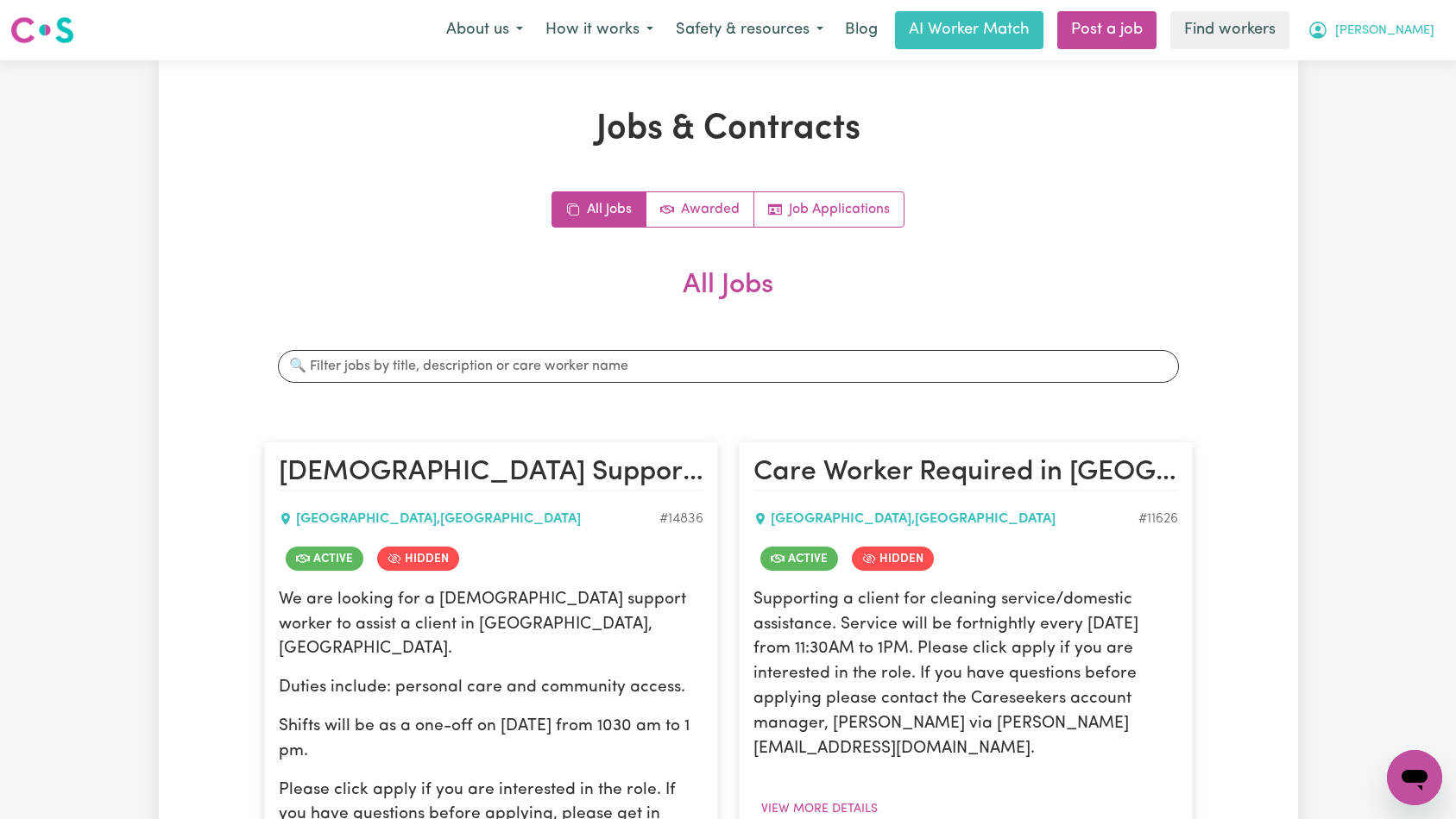
click at [1394, 41] on button "[PERSON_NAME]" at bounding box center [1370, 30] width 149 height 37
click at [1412, 22] on span "[PERSON_NAME]" at bounding box center [1385, 31] width 99 height 19
click at [1410, 39] on span "[PERSON_NAME]" at bounding box center [1385, 31] width 99 height 19
click at [1382, 95] on link "Logout" at bounding box center [1375, 98] width 136 height 33
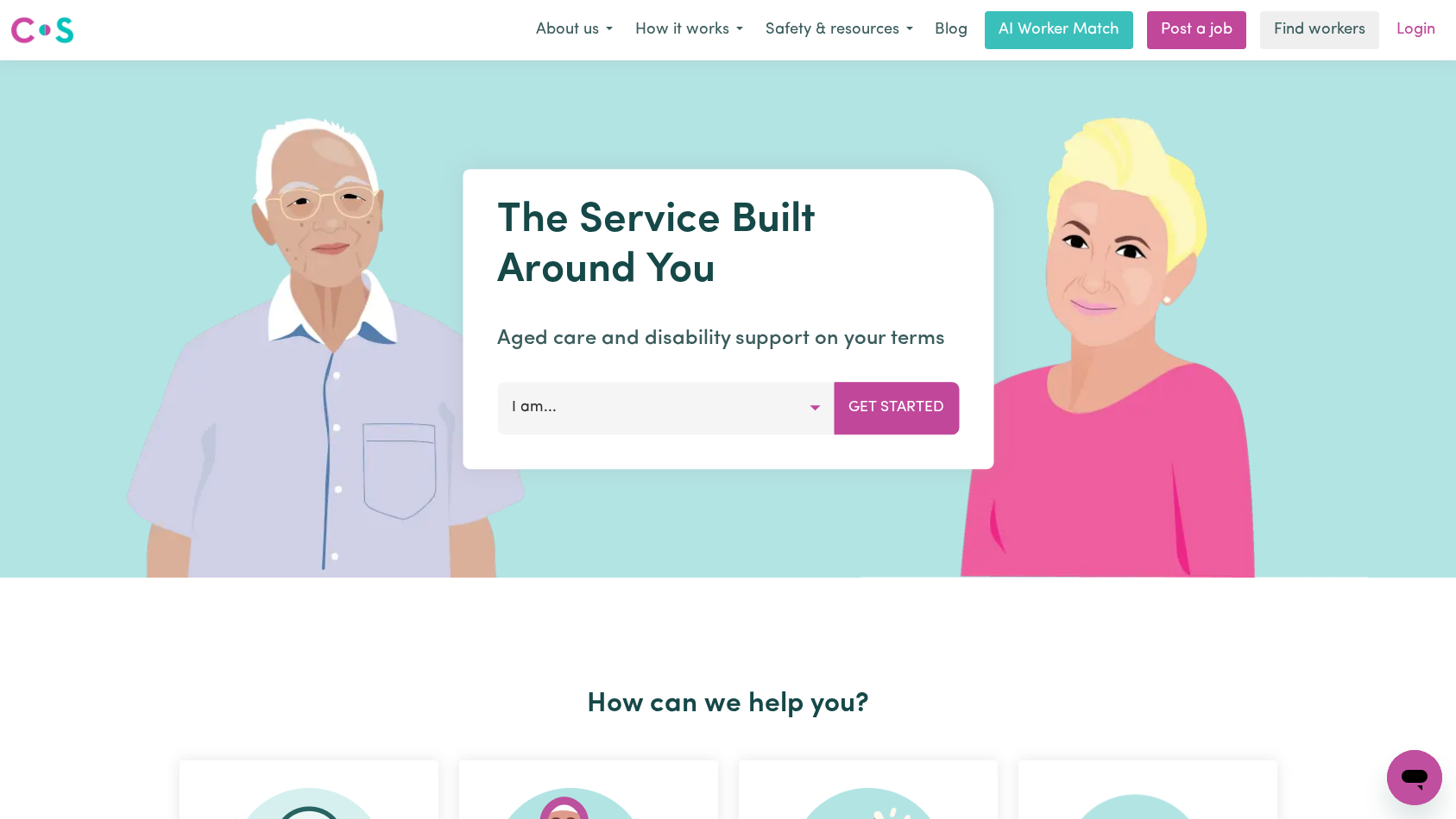
click at [1412, 36] on link "Login" at bounding box center [1416, 30] width 60 height 37
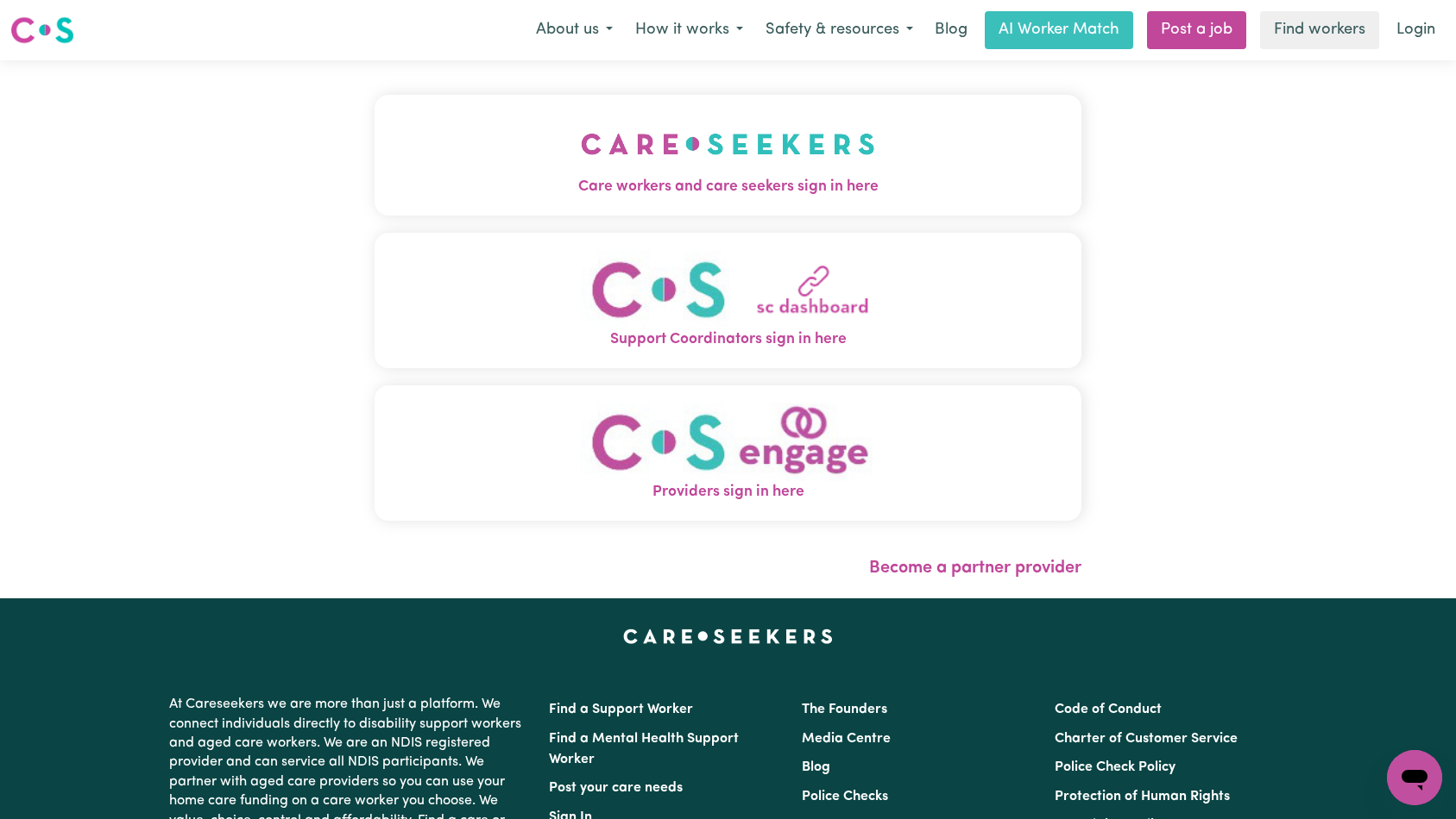
click at [580, 150] on img "Care workers and care seekers sign in here" at bounding box center [728, 144] width 294 height 64
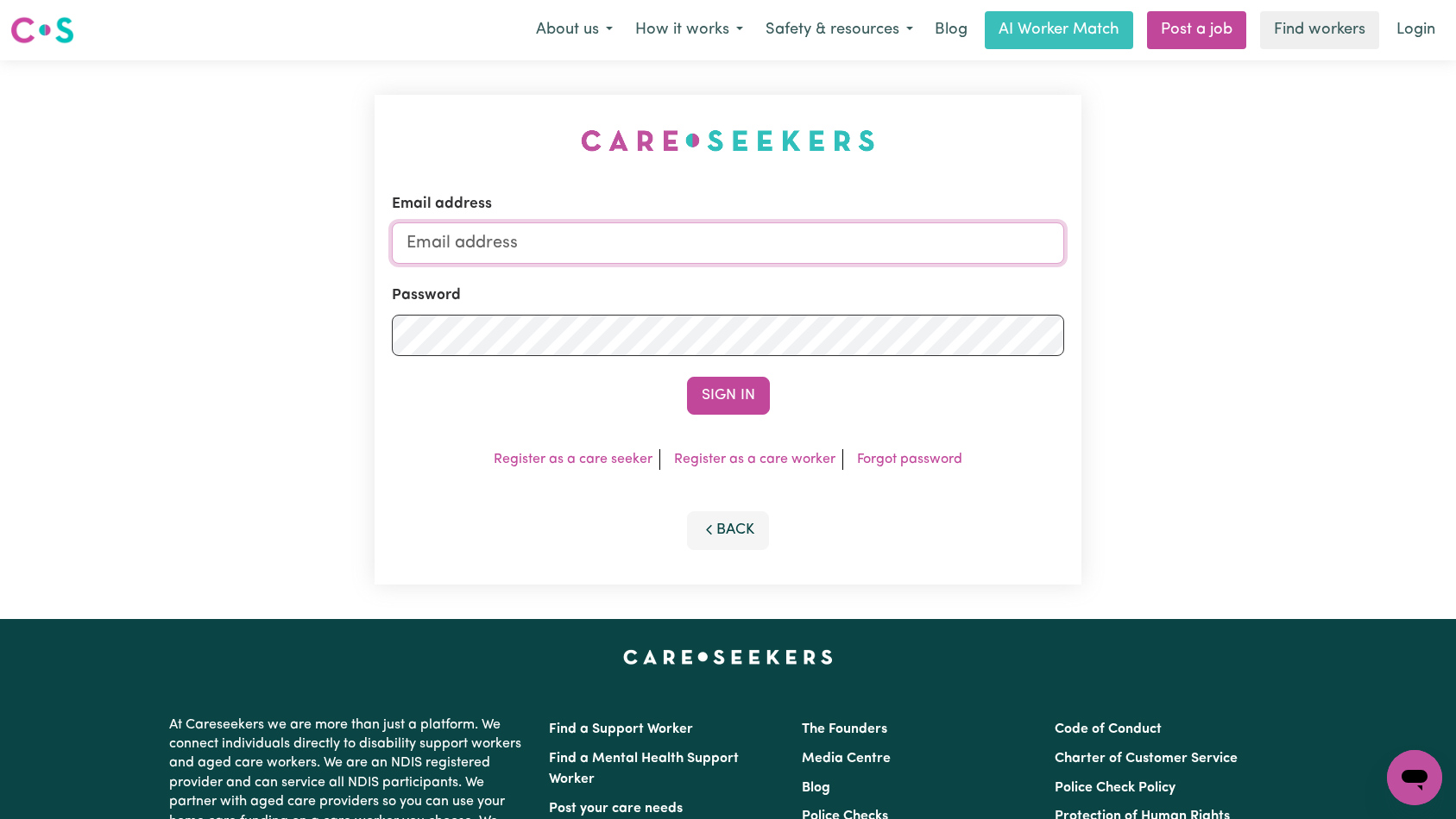
click at [767, 250] on input "Email address" at bounding box center [728, 243] width 673 height 41
type input "[EMAIL_ADDRESS][DOMAIN_NAME]"
click at [731, 391] on button "Sign In" at bounding box center [728, 395] width 83 height 37
